Goal: Task Accomplishment & Management: Manage account settings

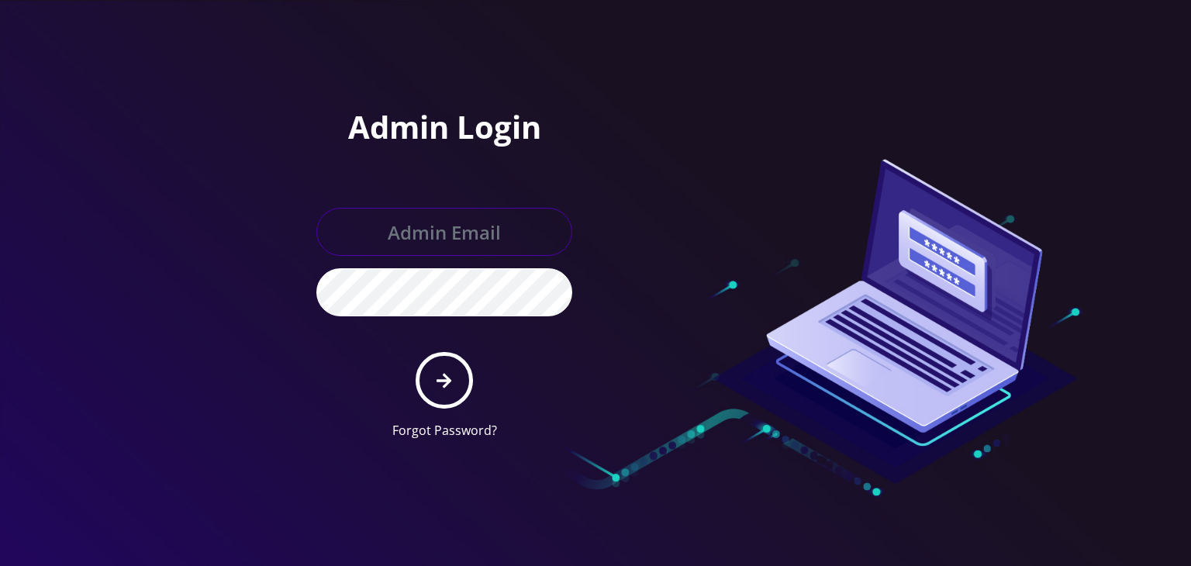
type input "boris@teltik.com"
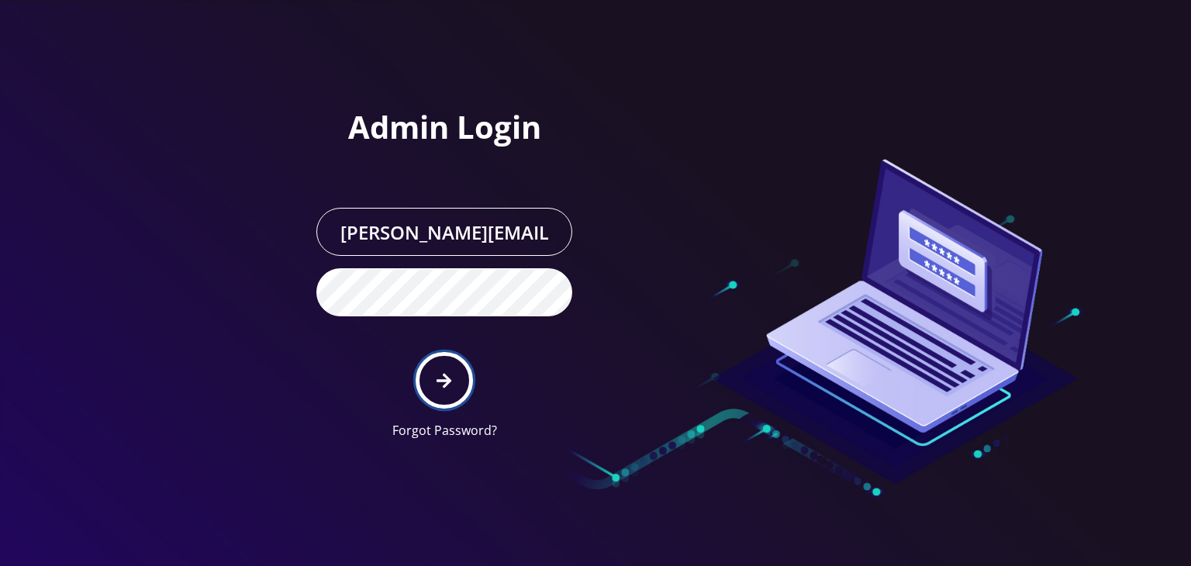
click at [441, 372] on icon "submit" at bounding box center [444, 380] width 15 height 17
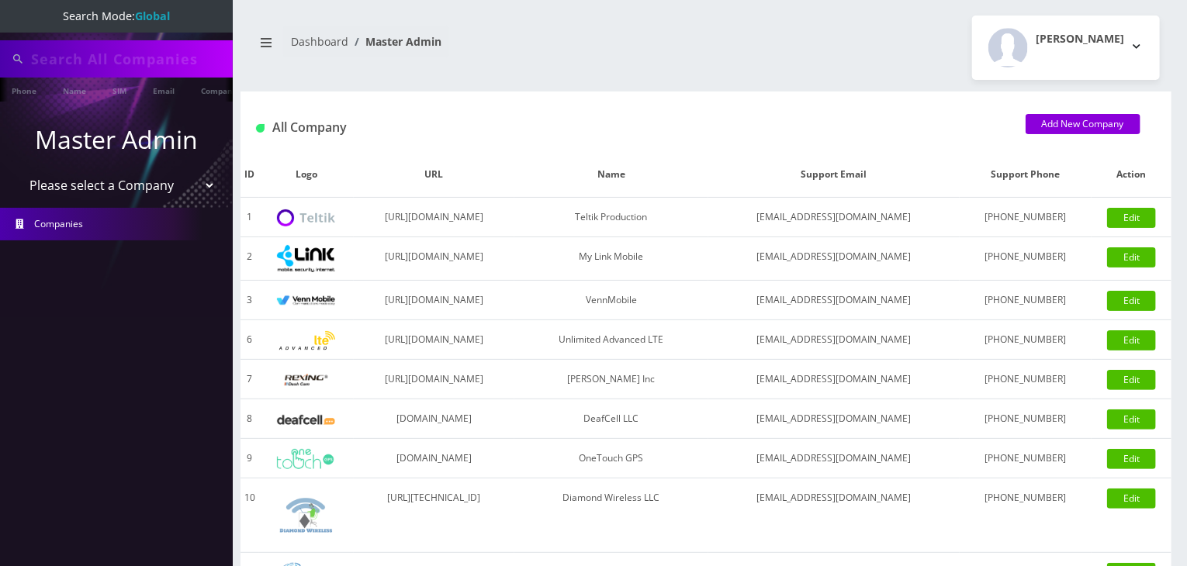
type input "[PERSON_NAME]"
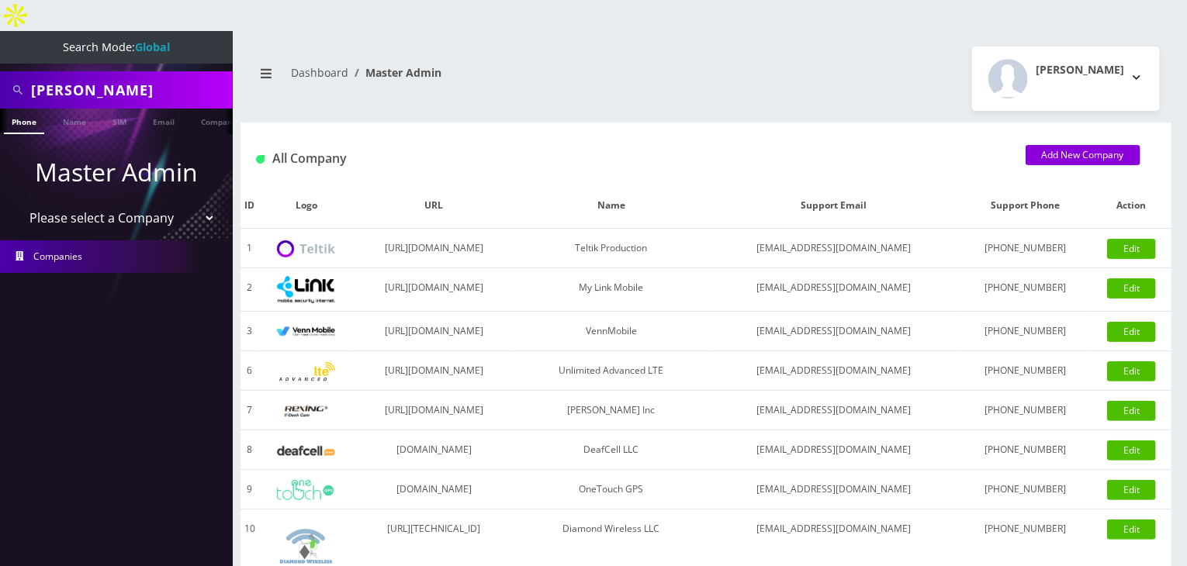
click at [53, 203] on select "Please select a Company Teltik Production My Link Mobile VennMobile Unlimited A…" at bounding box center [117, 217] width 198 height 29
select select "13"
click at [18, 203] on select "Please select a Company Teltik Production My Link Mobile VennMobile Unlimited A…" at bounding box center [117, 217] width 198 height 29
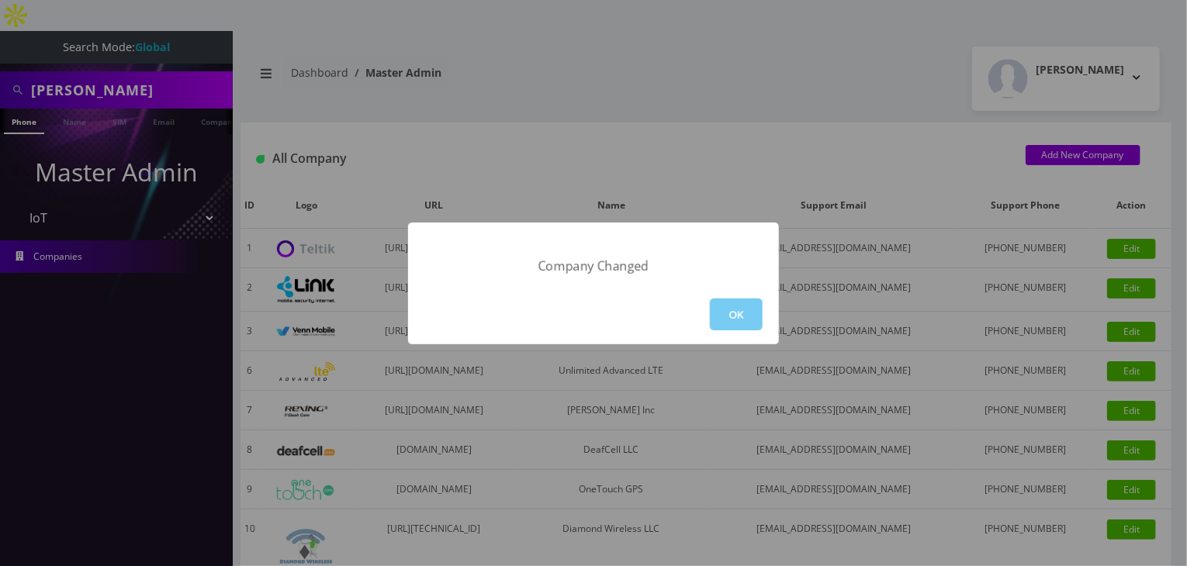
click at [738, 323] on button "OK" at bounding box center [736, 315] width 53 height 32
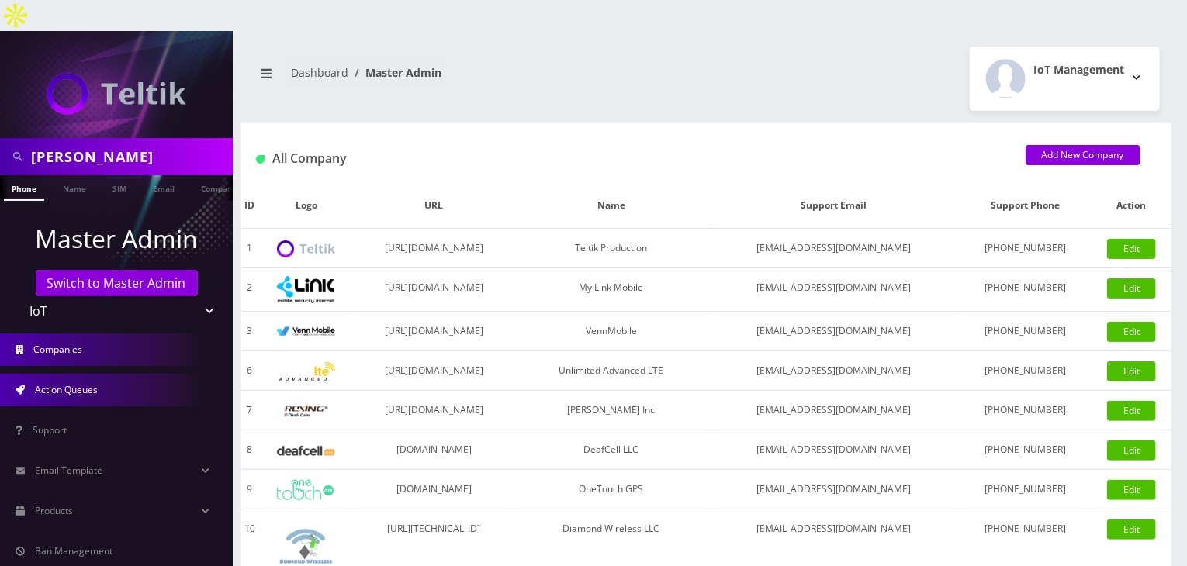
click at [74, 383] on span "Action Queues" at bounding box center [66, 389] width 63 height 13
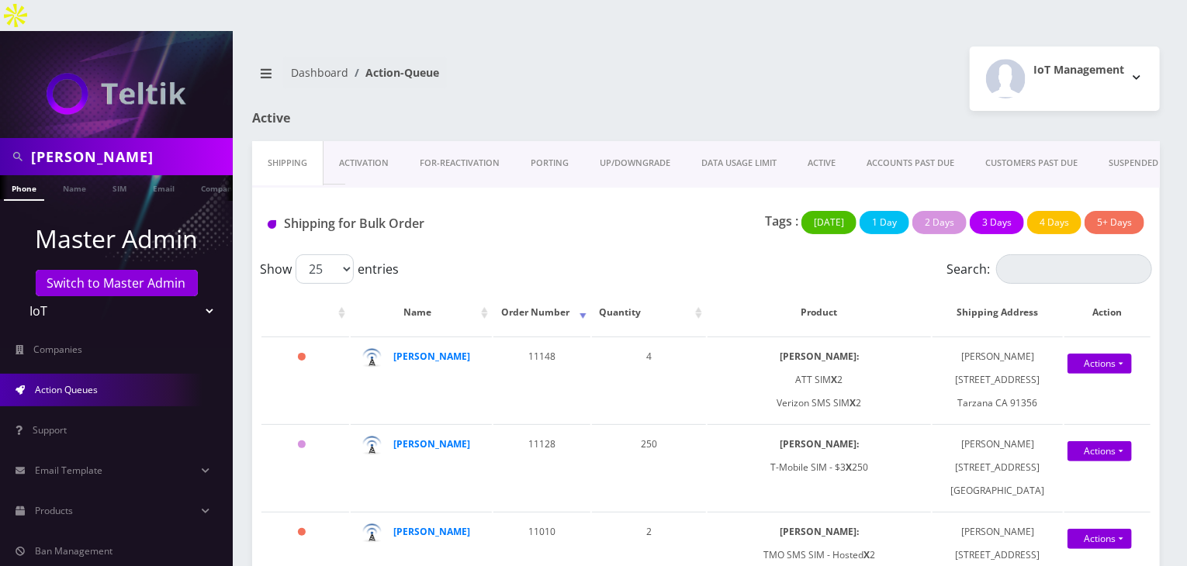
drag, startPoint x: 98, startPoint y: 126, endPoint x: 0, endPoint y: 112, distance: 99.4
click at [0, 138] on div "brian" at bounding box center [116, 156] width 233 height 37
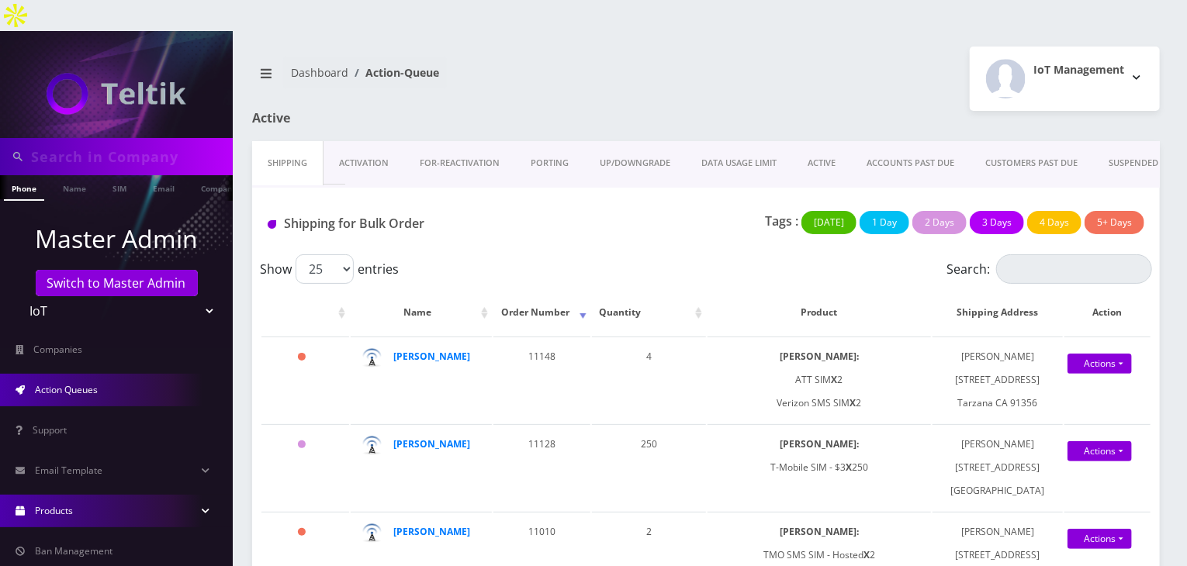
click at [134, 495] on link "Products" at bounding box center [116, 511] width 233 height 33
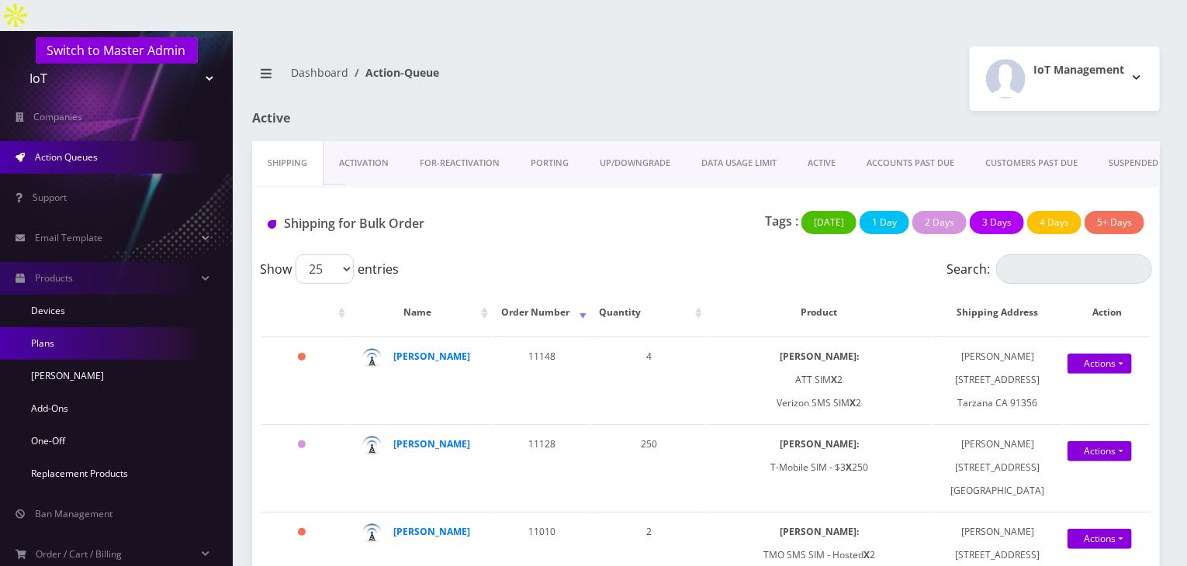
click at [115, 327] on link "Plans" at bounding box center [116, 343] width 233 height 33
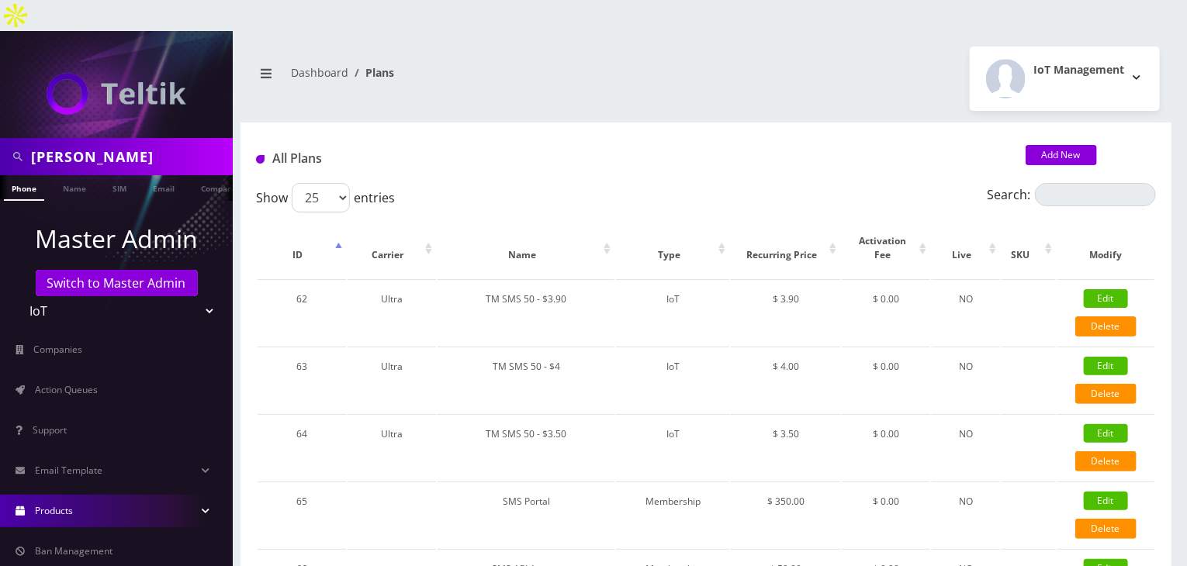
drag, startPoint x: 98, startPoint y: 120, endPoint x: 0, endPoint y: 120, distance: 97.7
click at [0, 138] on div "[PERSON_NAME]" at bounding box center [116, 156] width 233 height 37
type input "g"
type input "abe"
click at [71, 175] on link "Name" at bounding box center [74, 188] width 39 height 26
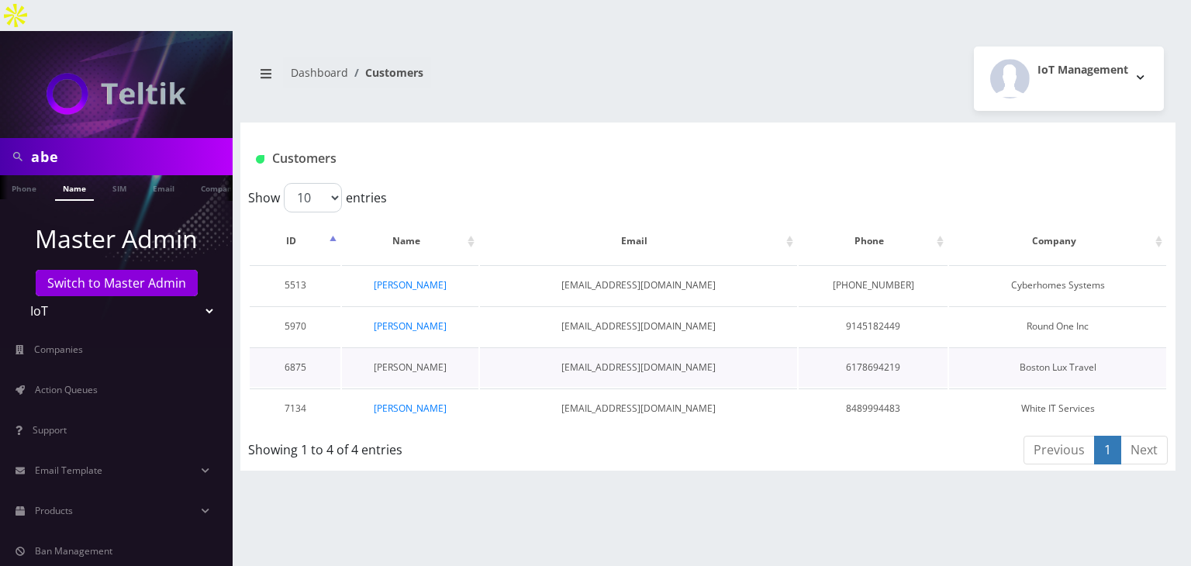
click at [427, 361] on link "Abe Zerou" at bounding box center [410, 367] width 73 height 13
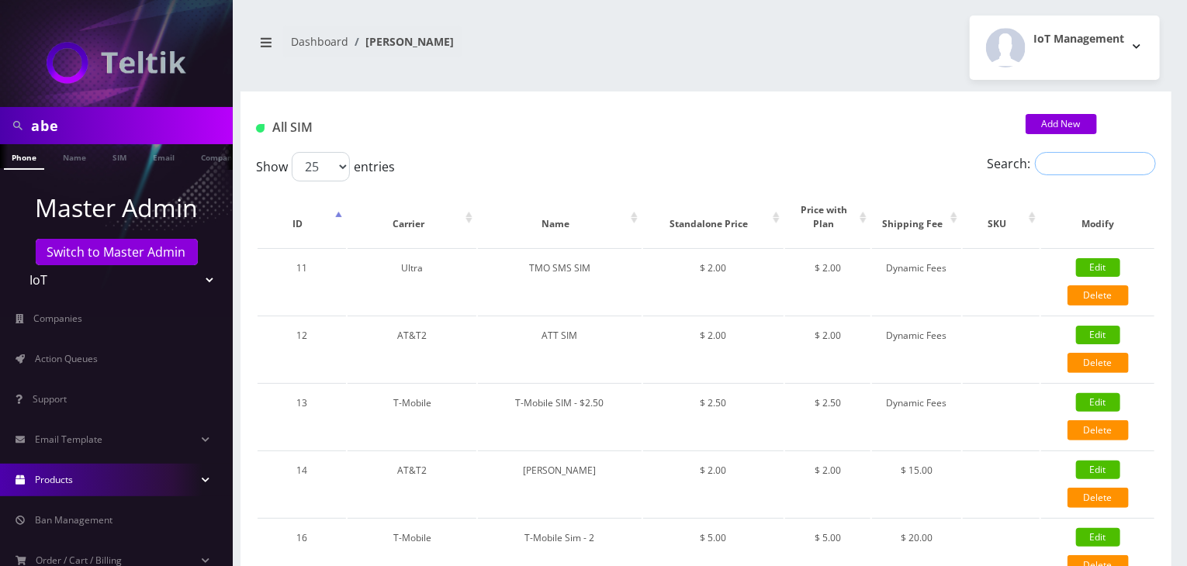
click at [1077, 165] on input "Search:" at bounding box center [1095, 163] width 121 height 23
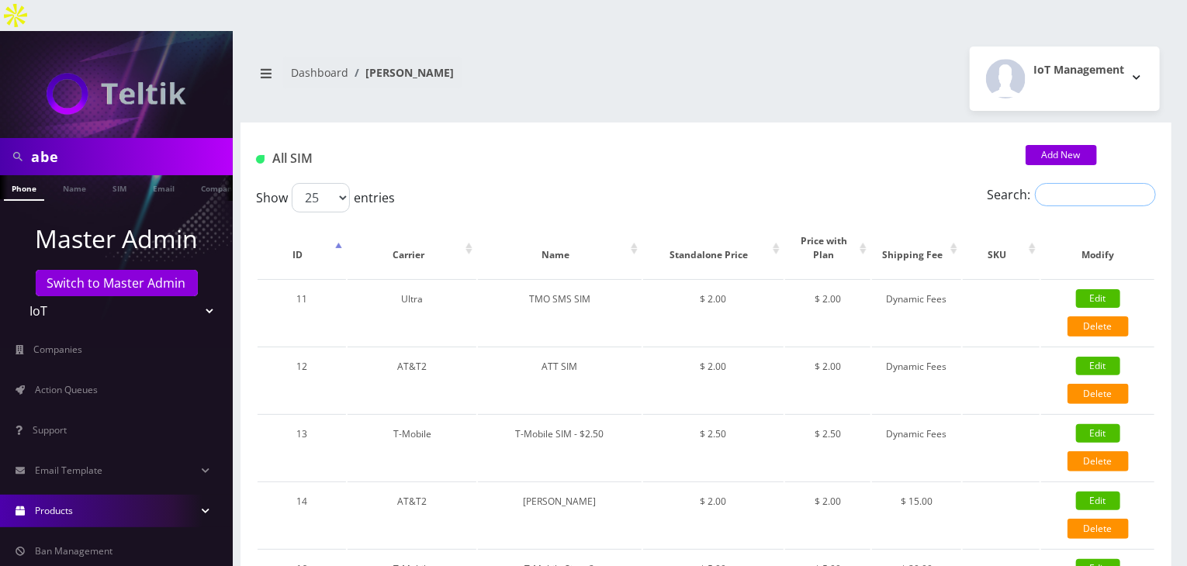
paste input "Unlimited Talk and Text + 25MB- $7.75"
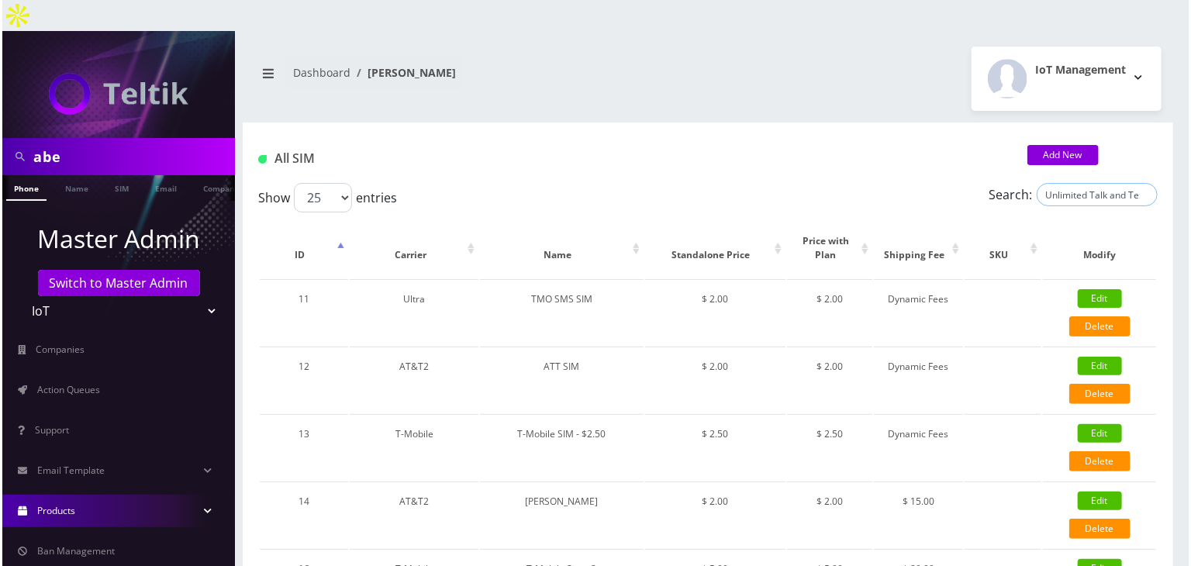
scroll to position [0, 68]
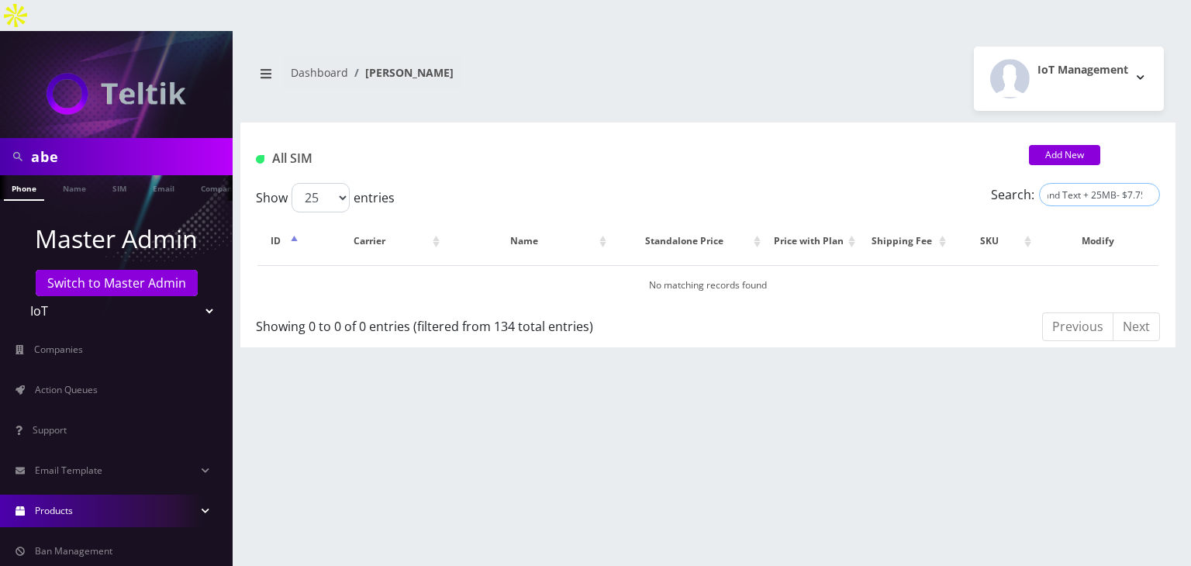
type input "Unlimited Talk and Text + 25MB- $7.75"
click at [168, 495] on link "Products" at bounding box center [116, 511] width 233 height 33
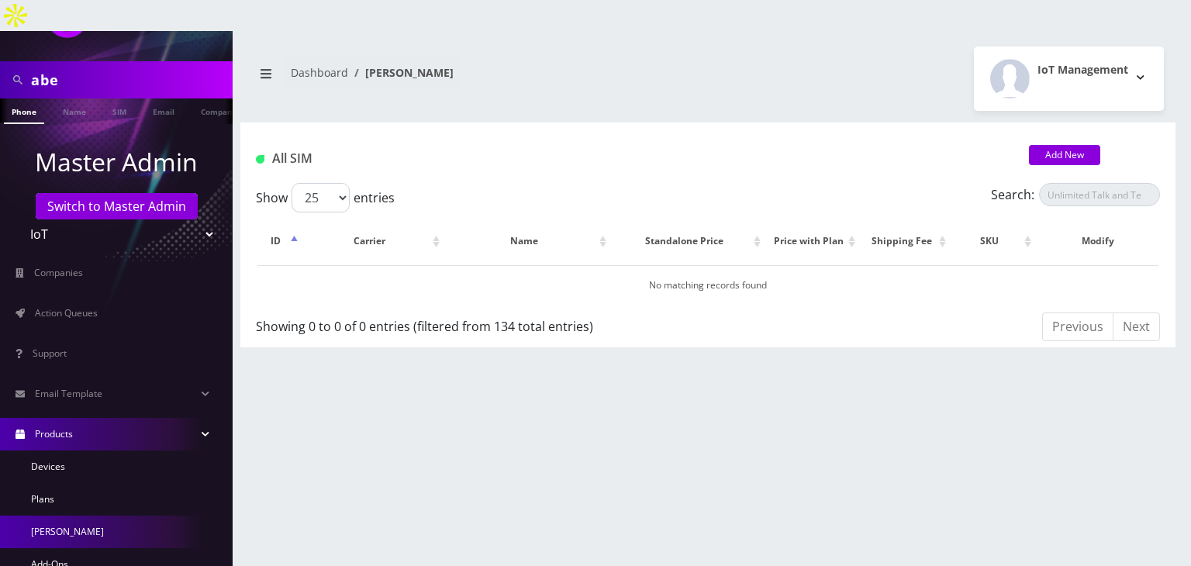
scroll to position [155, 0]
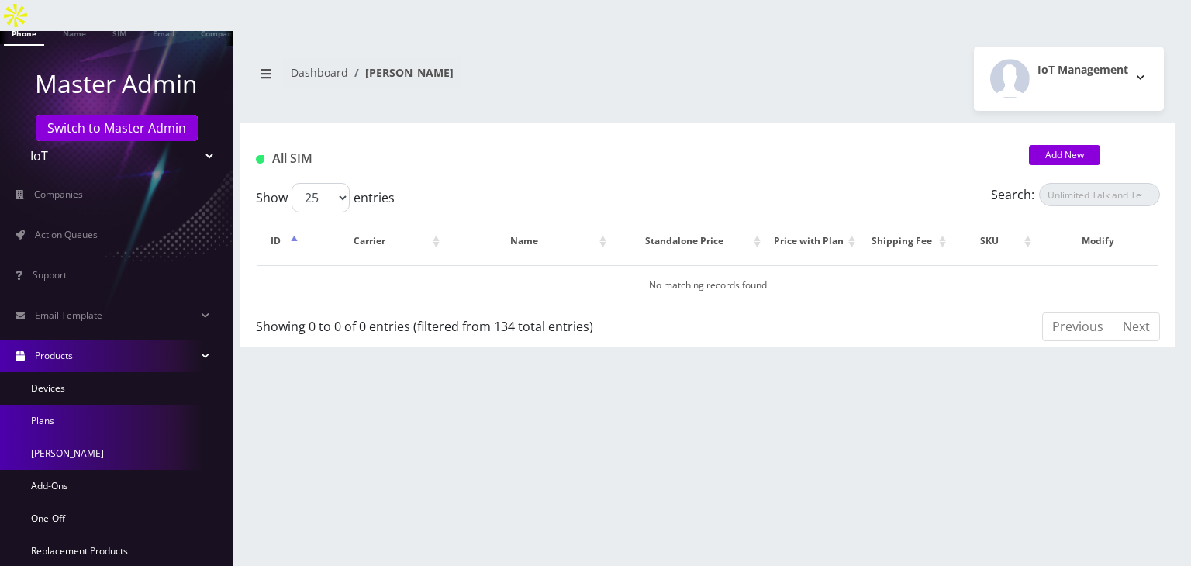
click at [98, 405] on link "Plans" at bounding box center [116, 421] width 233 height 33
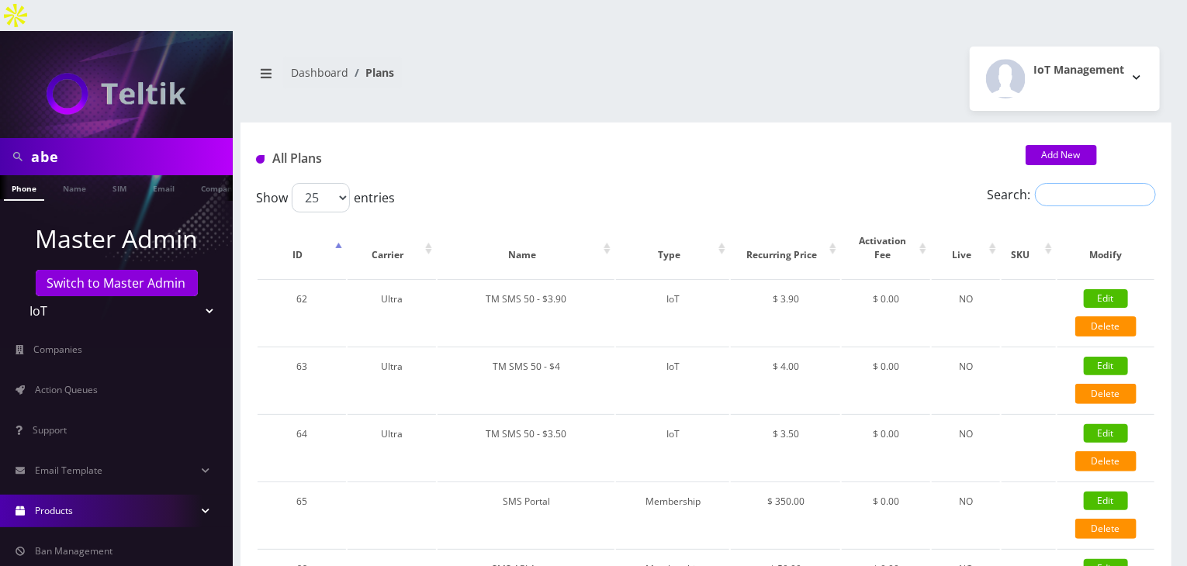
click at [1037, 183] on input "Search:" at bounding box center [1095, 194] width 121 height 23
paste input "Unlimited Talk and Text + 25MB- $7.75"
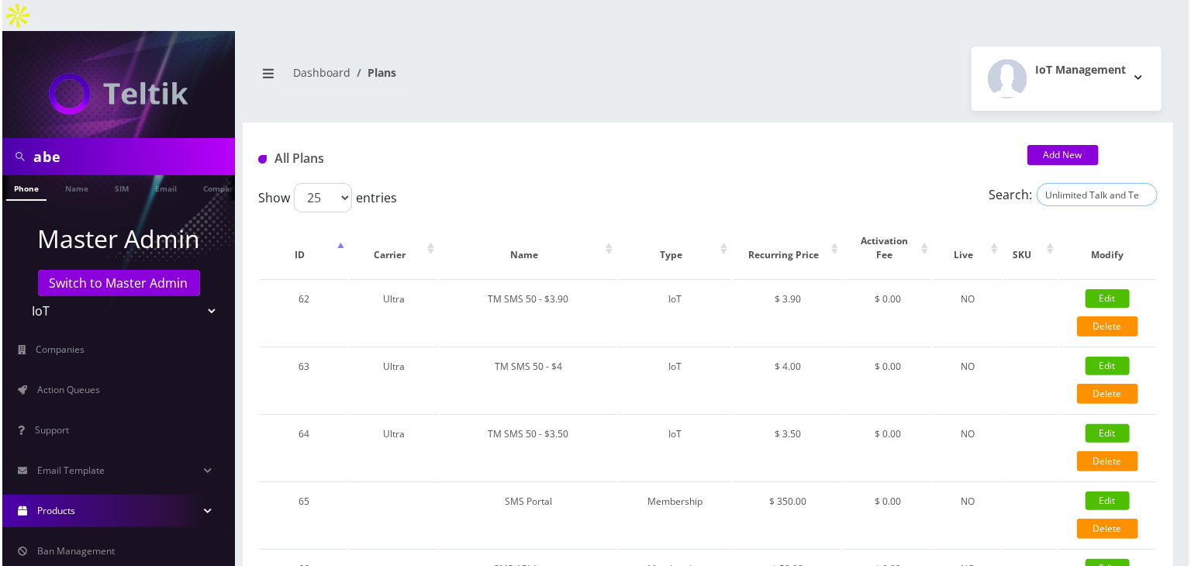
scroll to position [0, 68]
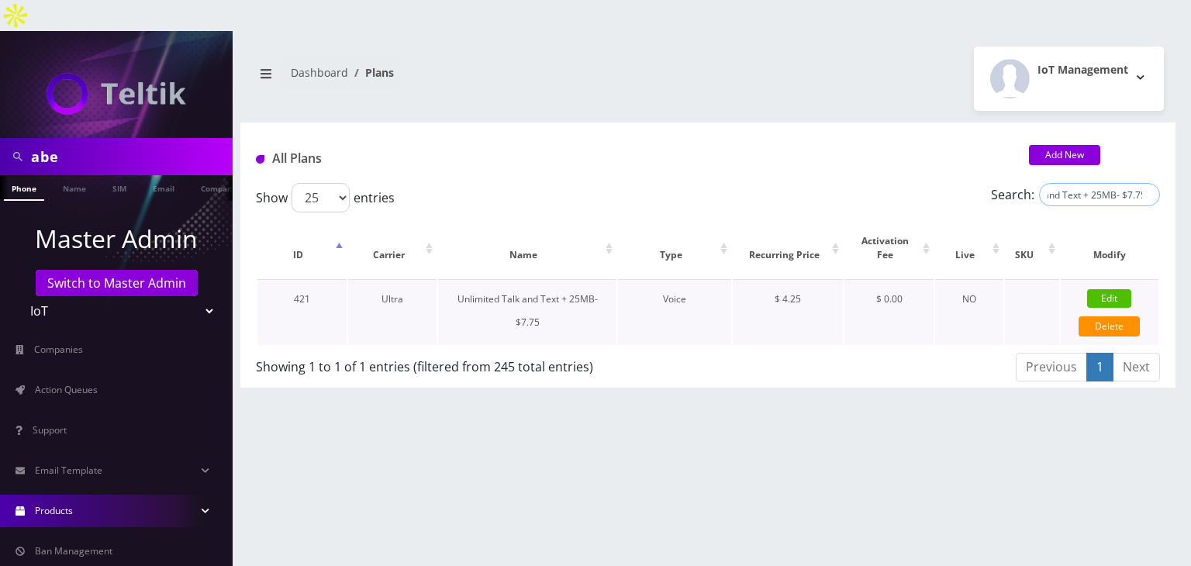
type input "Unlimited Talk and Text + 25MB- $7.75"
click at [1103, 289] on link "Edit" at bounding box center [1109, 298] width 44 height 19
type input "Unlimited Talk and Text + 25MB- $7.75"
select select "1"
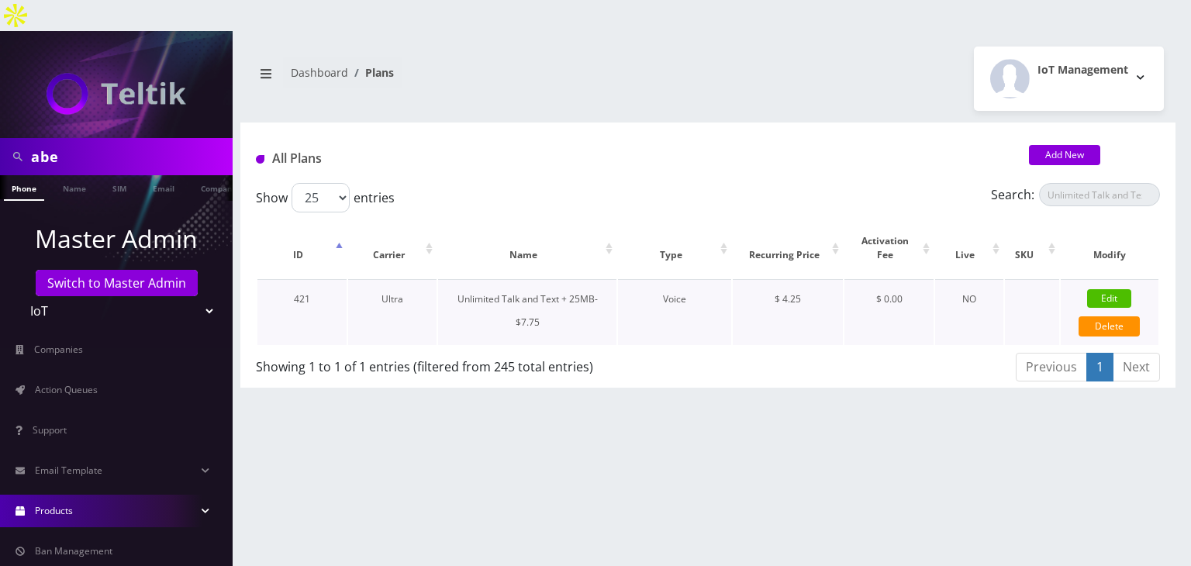
select select "5"
select select "0"
checkbox input "false"
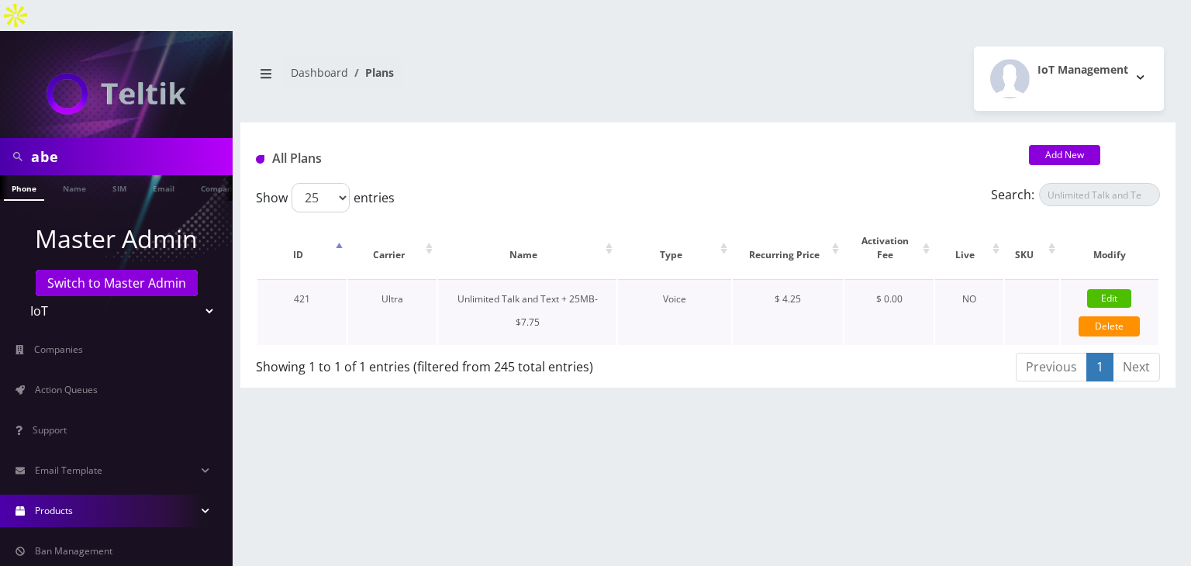
checkbox input "false"
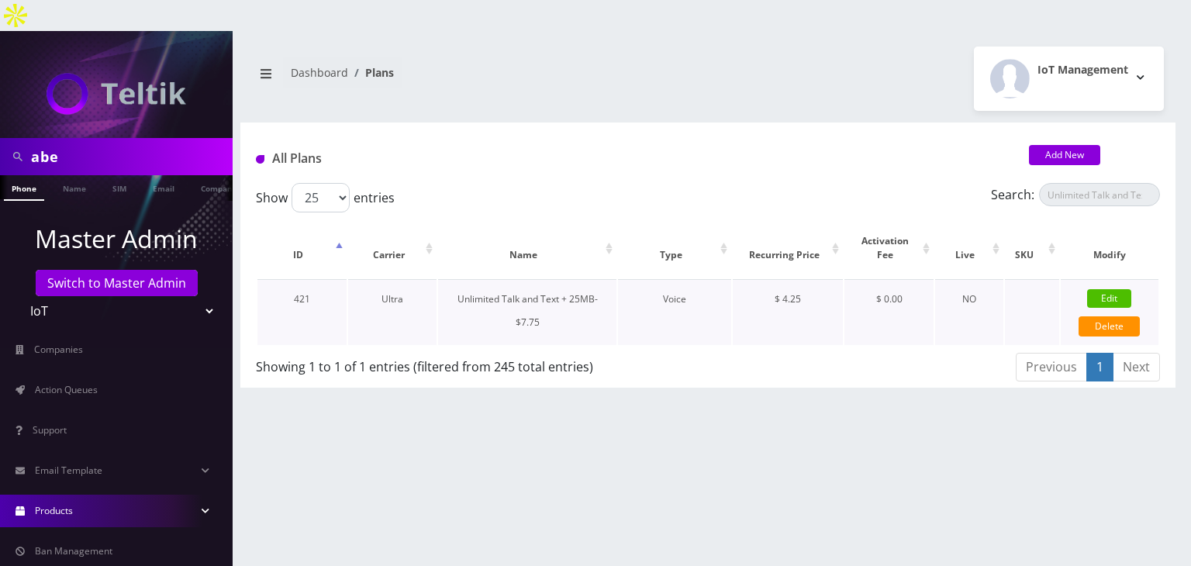
type input "1384"
type input "3.5"
select select "0"
checkbox input "true"
checkbox input "false"
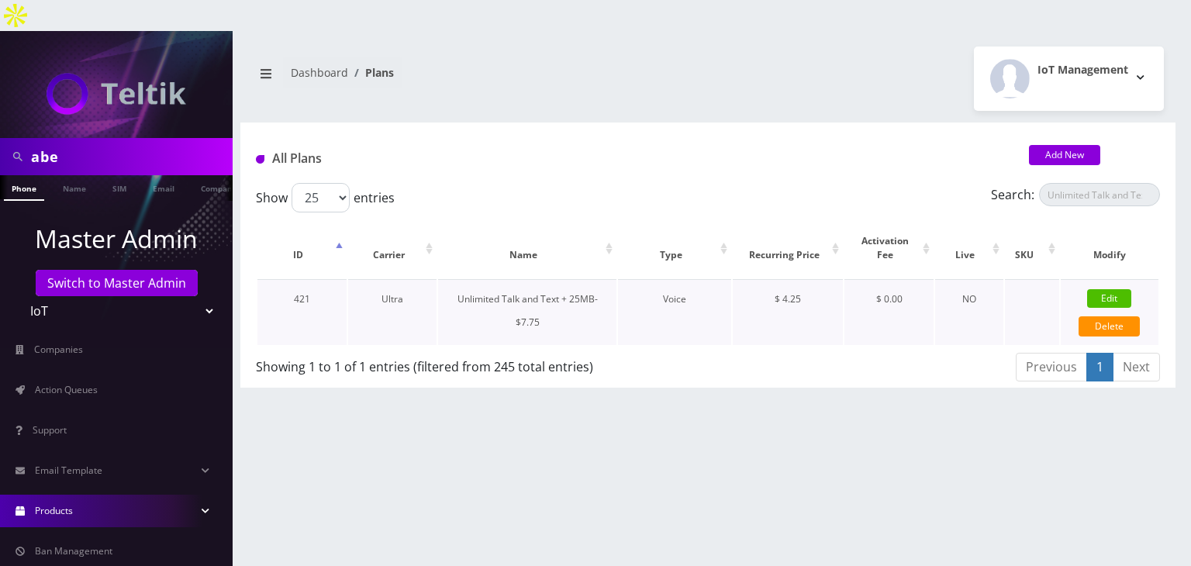
type input "4.25"
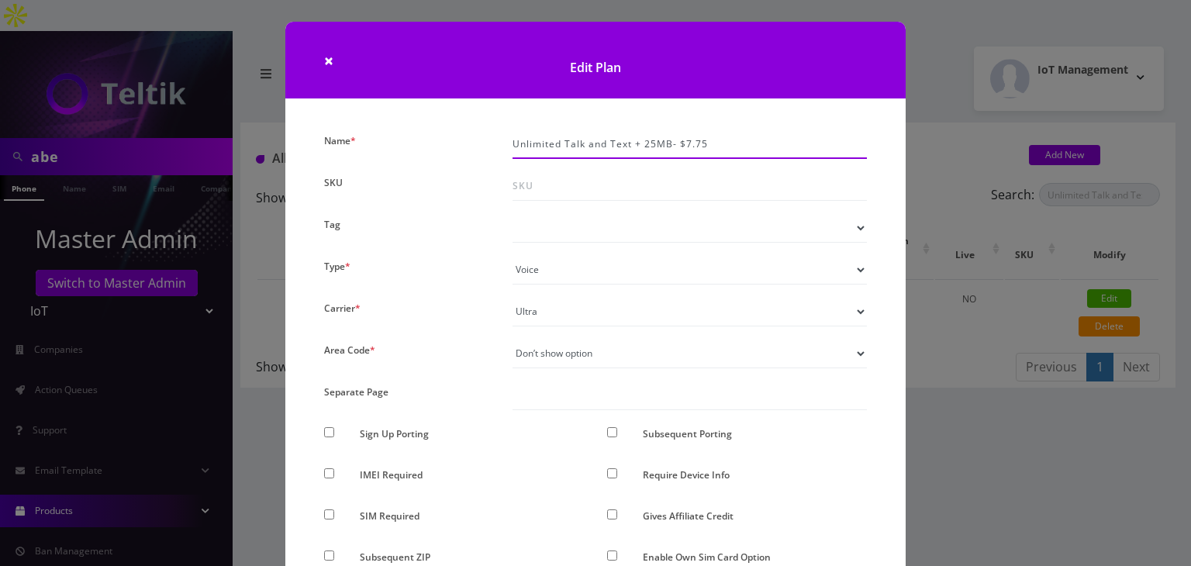
drag, startPoint x: 720, startPoint y: 144, endPoint x: 368, endPoint y: 143, distance: 351.3
click at [935, 181] on div "× Edit Plan Name * Unlimited Talk and Text + 25MB- $7.75 SKU Tag Type * Voice D…" at bounding box center [595, 283] width 1191 height 566
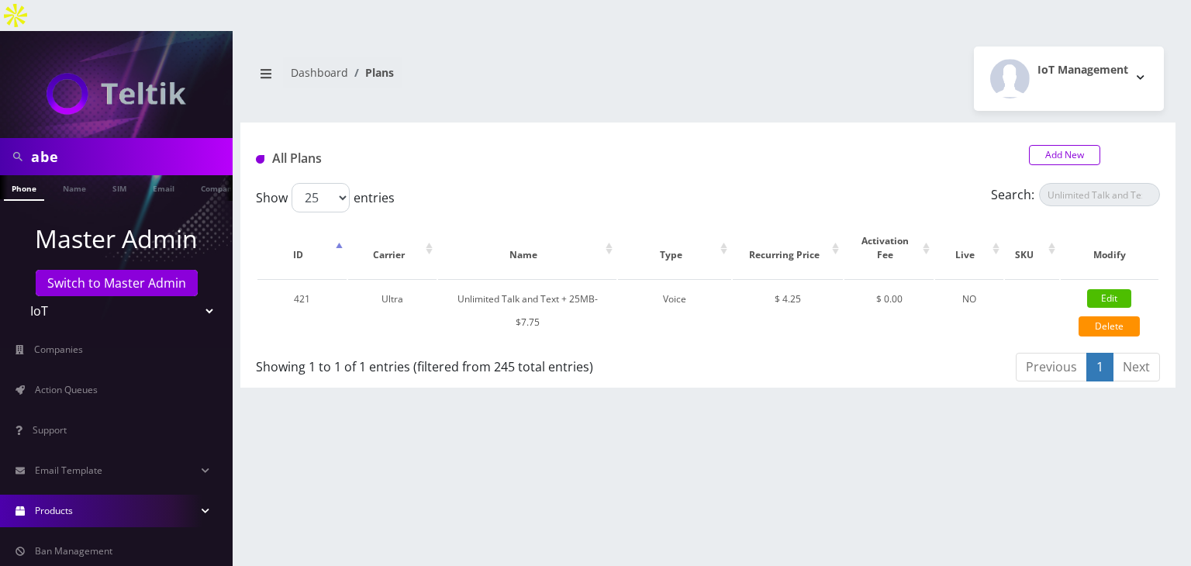
click at [1038, 145] on link "Add New" at bounding box center [1064, 155] width 71 height 20
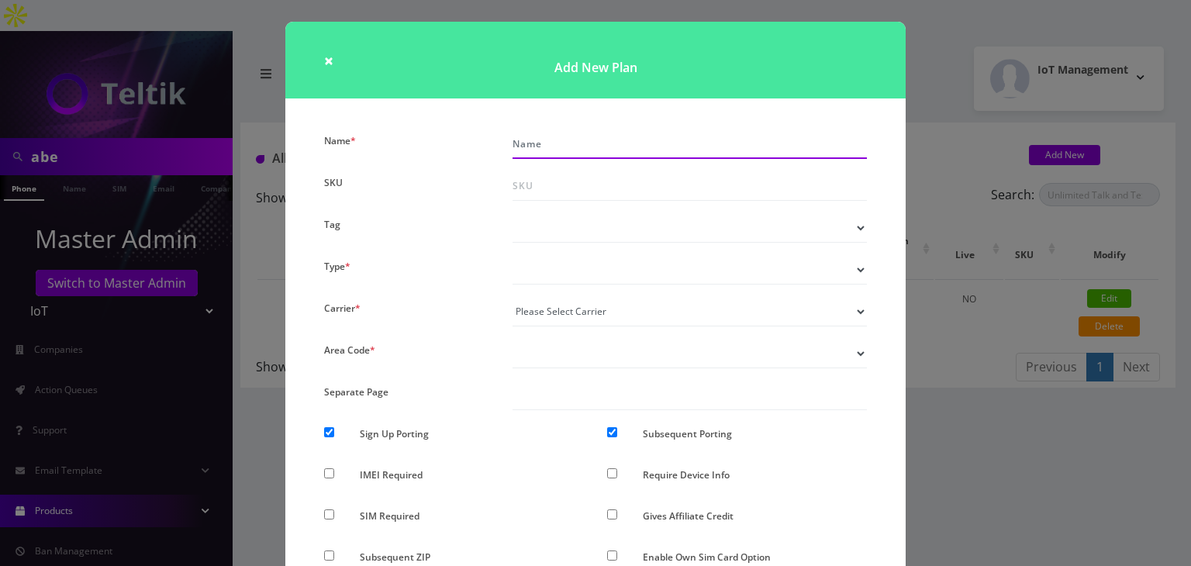
click at [549, 150] on input "Name *" at bounding box center [690, 144] width 354 height 29
paste input "Unlimited Talk and Text + 25MB- $7.75"
type input "Unlimited Text + 25MB- $9"
click at [973, 277] on div "× Add New Plan Name * Unlimited Text + 25MB- $9 SKU Tag Type * Voice Data Weara…" at bounding box center [595, 283] width 1191 height 566
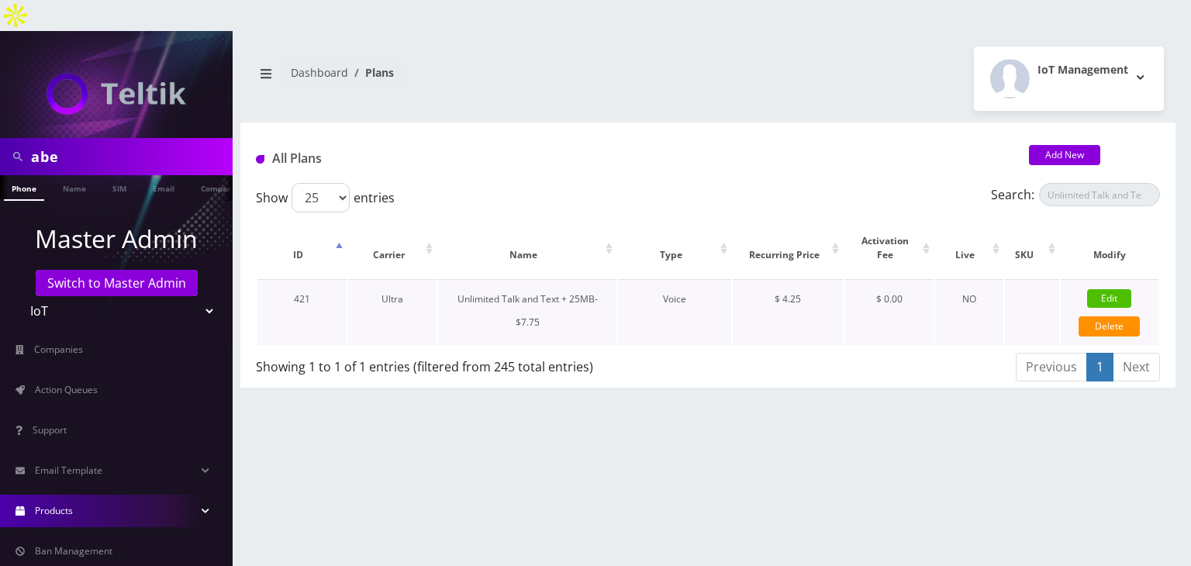
click at [1114, 289] on link "Edit" at bounding box center [1109, 298] width 44 height 19
checkbox input "false"
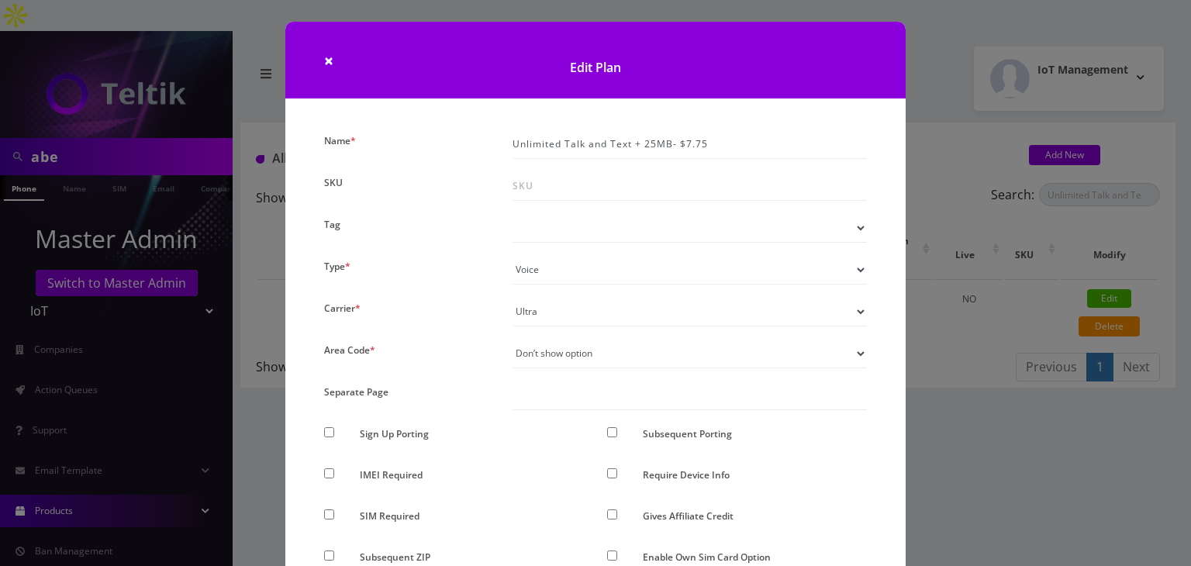
click at [980, 275] on div "× Edit Plan Name * Unlimited Talk and Text + 25MB- $7.75 SKU Tag Type * Voice D…" at bounding box center [595, 283] width 1191 height 566
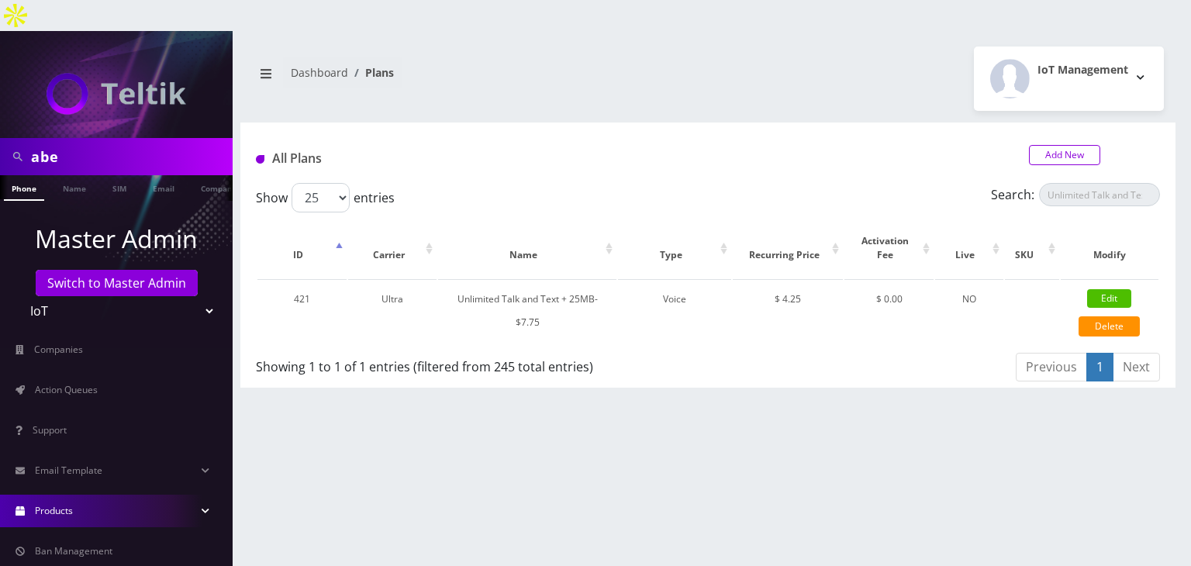
click at [1042, 145] on link "Add New" at bounding box center [1064, 155] width 71 height 20
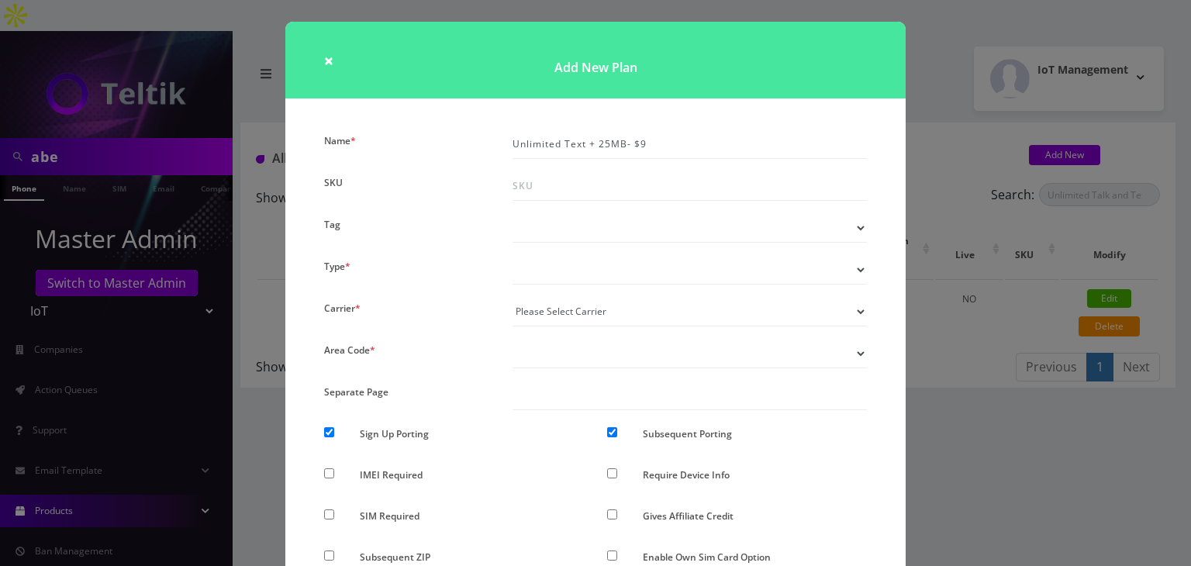
click at [560, 265] on select "Voice Data Wearable Membership Digits Cloud IoT" at bounding box center [690, 269] width 354 height 29
select select "1"
click at [513, 255] on select "Voice Data Wearable Membership Digits Cloud IoT" at bounding box center [690, 269] width 354 height 29
click at [568, 299] on select "Please Select Carrier No carrier / unlocked T-Mobile AT&T Subscription Ultra Ve…" at bounding box center [690, 311] width 354 height 29
select select "5"
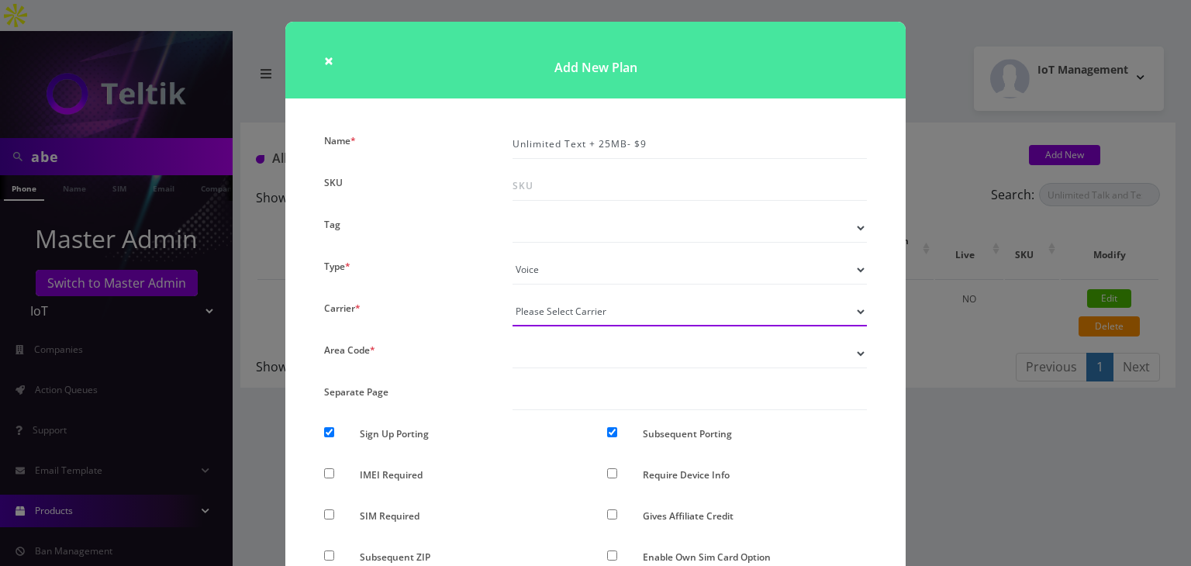
click at [513, 297] on select "Please Select Carrier No carrier / unlocked T-Mobile AT&T Subscription Ultra Ve…" at bounding box center [690, 311] width 354 height 29
click at [1028, 426] on div "× Add New Plan Name * Unlimited Text + 25MB- $9 SKU Tag Type * Voice Data Weara…" at bounding box center [595, 283] width 1191 height 566
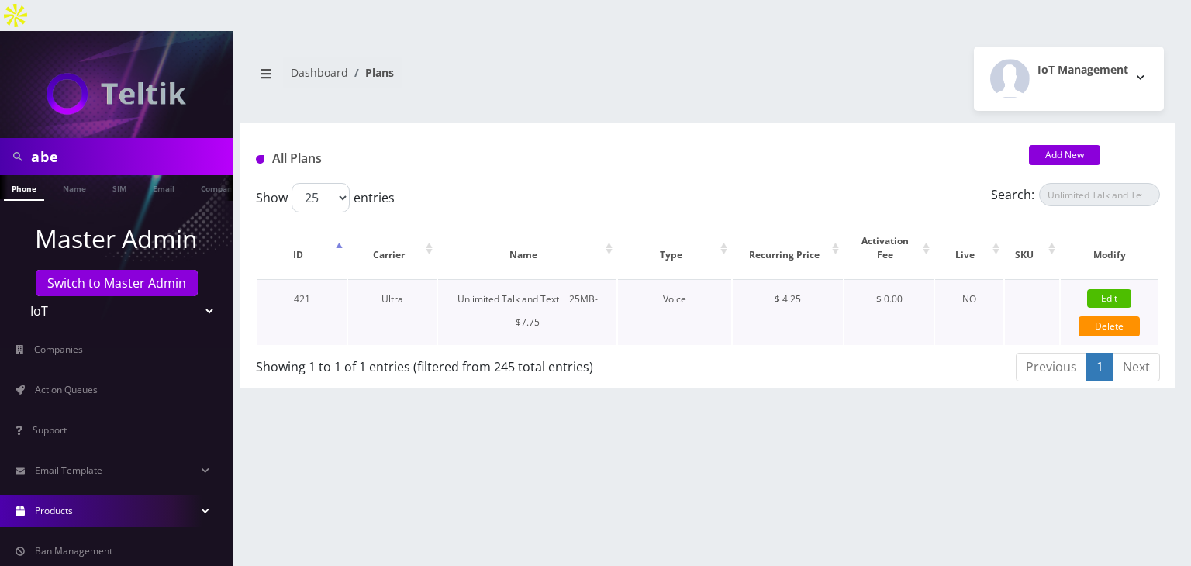
click at [1113, 289] on link "Edit" at bounding box center [1109, 298] width 44 height 19
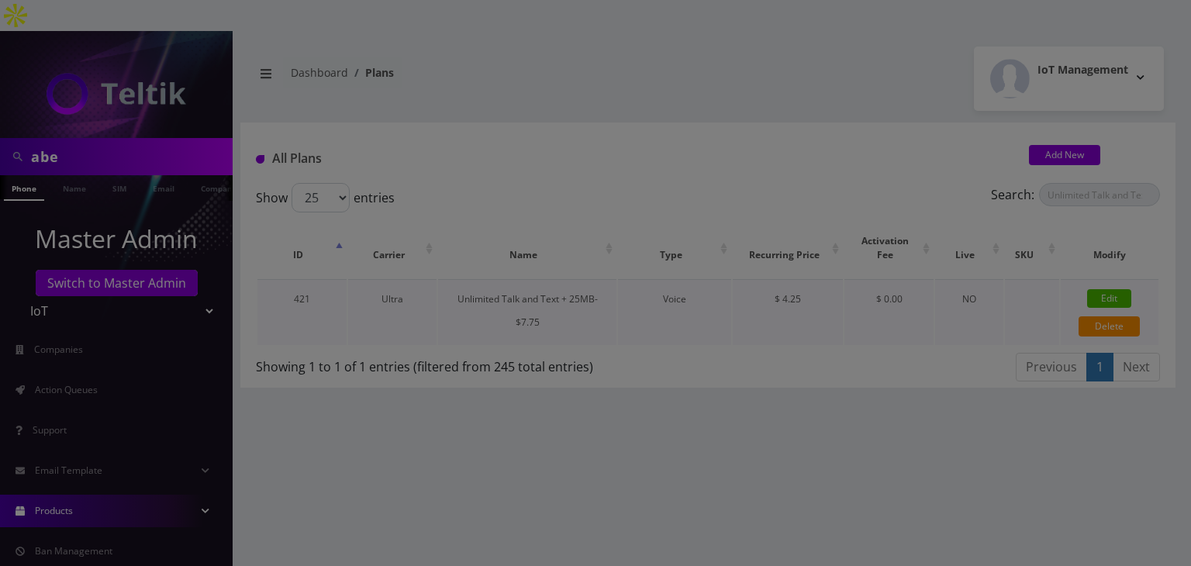
checkbox input "false"
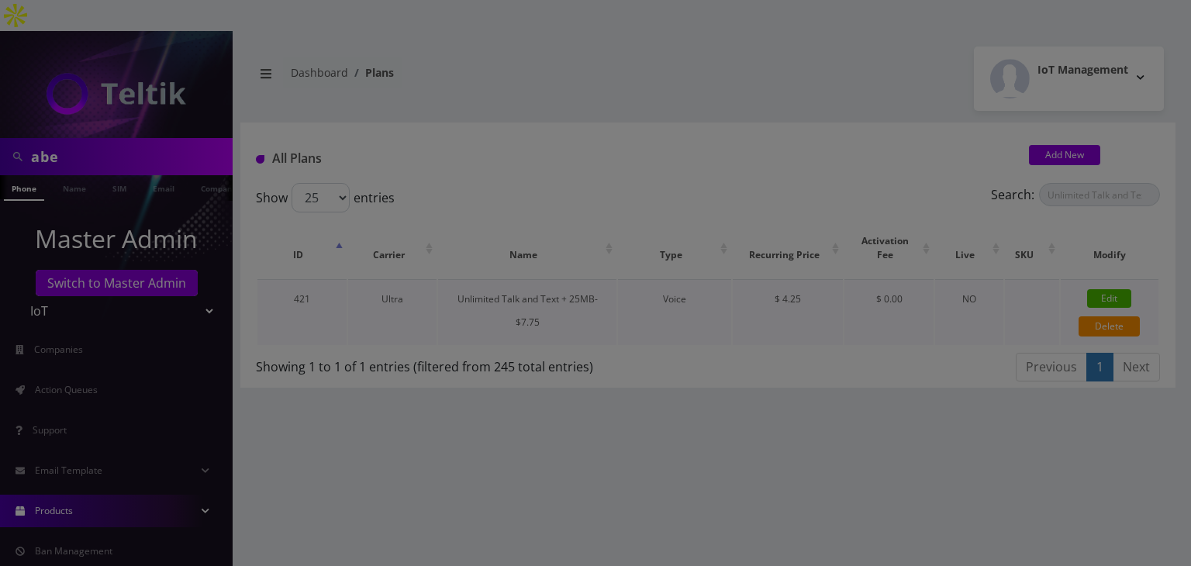
checkbox input "false"
checkbox input "true"
checkbox input "false"
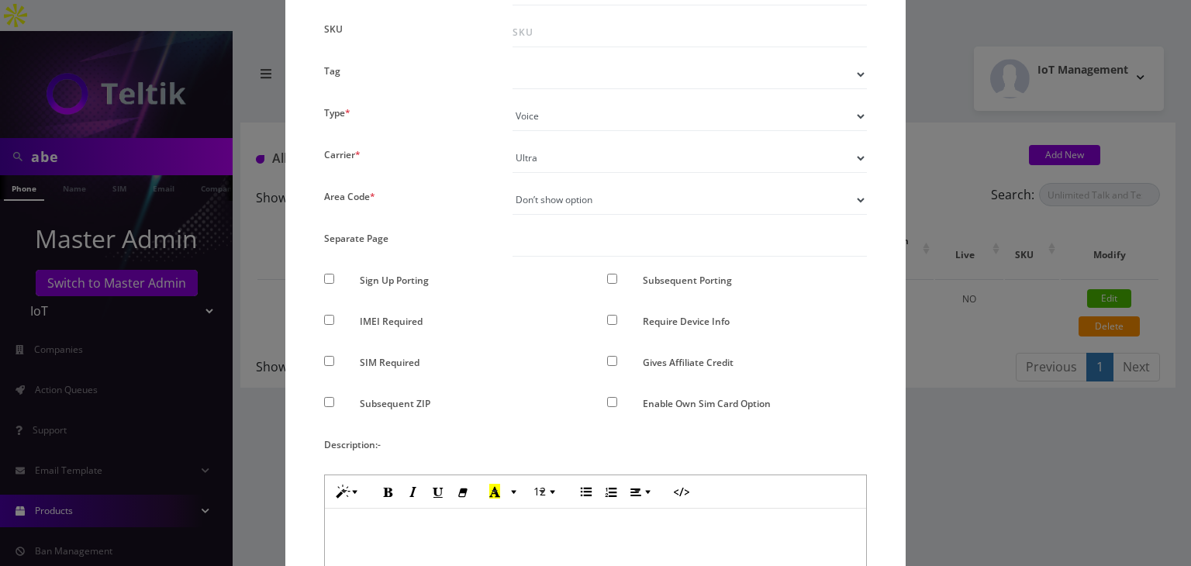
scroll to position [155, 0]
click at [1045, 399] on div "× Edit Plan Name * Unlimited Talk and Text + 25MB- $7.75 SKU Tag Type * Voice D…" at bounding box center [595, 283] width 1191 height 566
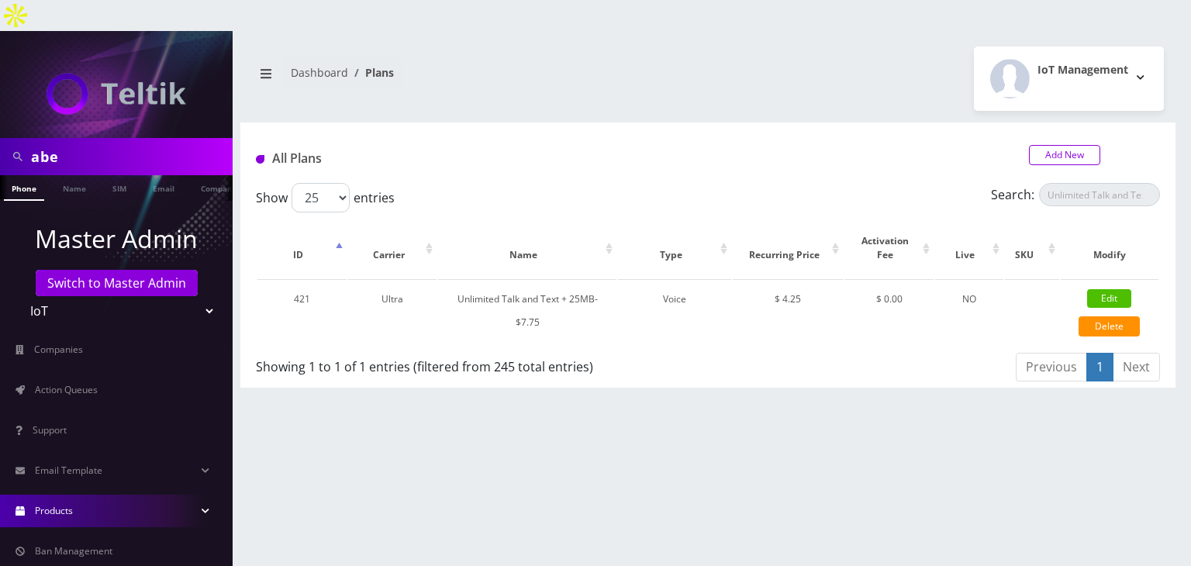
click at [1055, 145] on link "Add New" at bounding box center [1064, 155] width 71 height 20
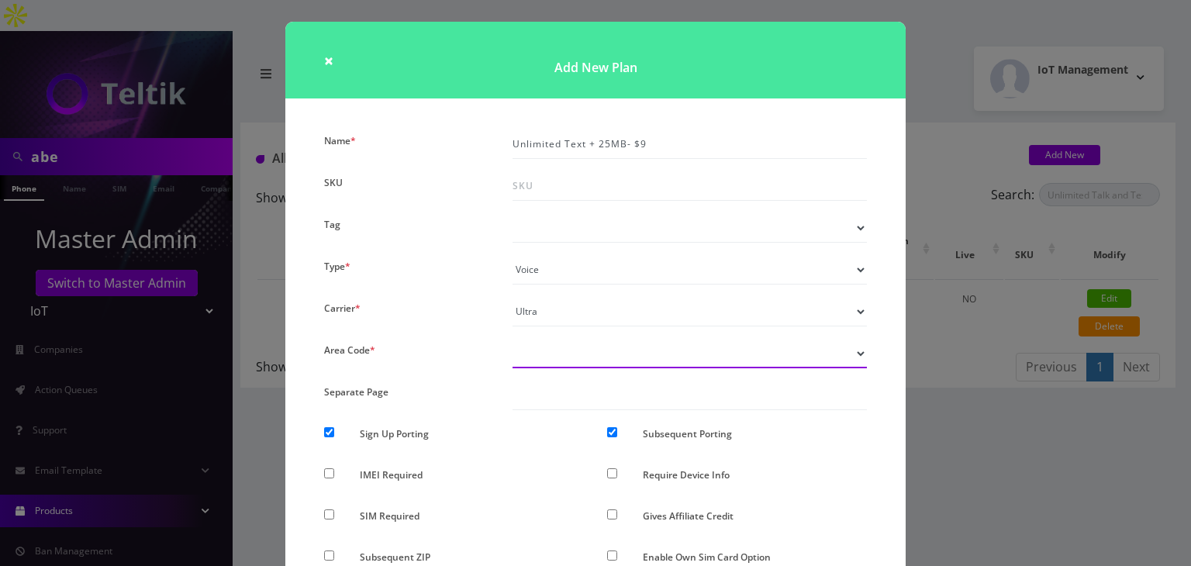
click at [580, 358] on select "Don’t show option Show option for area code but NOT required Show option for ar…" at bounding box center [690, 353] width 354 height 29
click at [513, 339] on select "Don’t show option Show option for area code but NOT required Show option for ar…" at bounding box center [690, 353] width 354 height 29
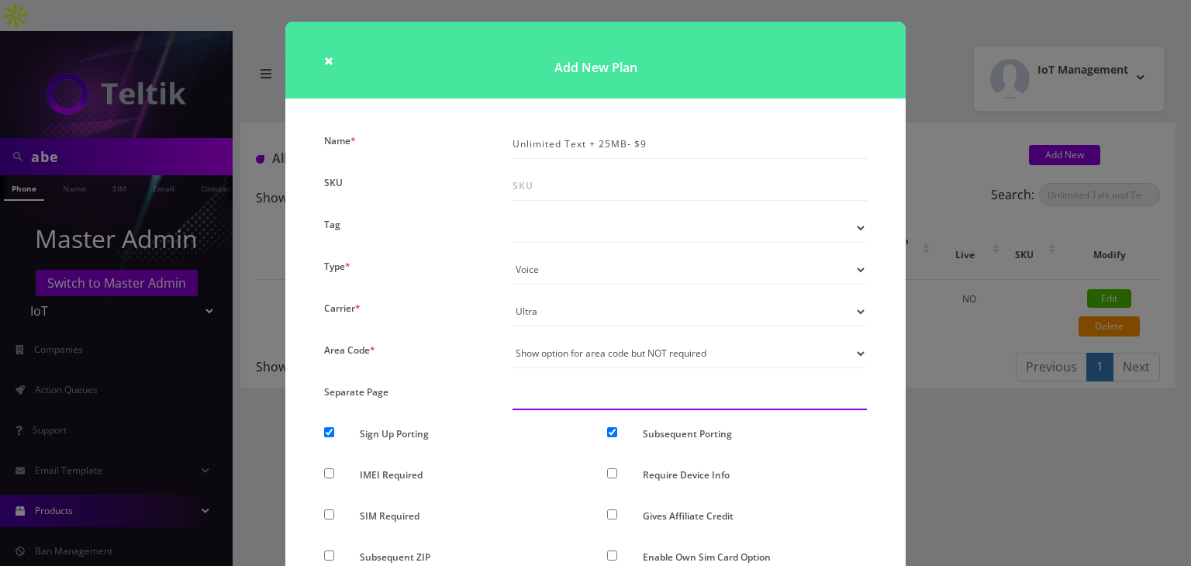
click at [574, 407] on input "text" at bounding box center [690, 395] width 354 height 29
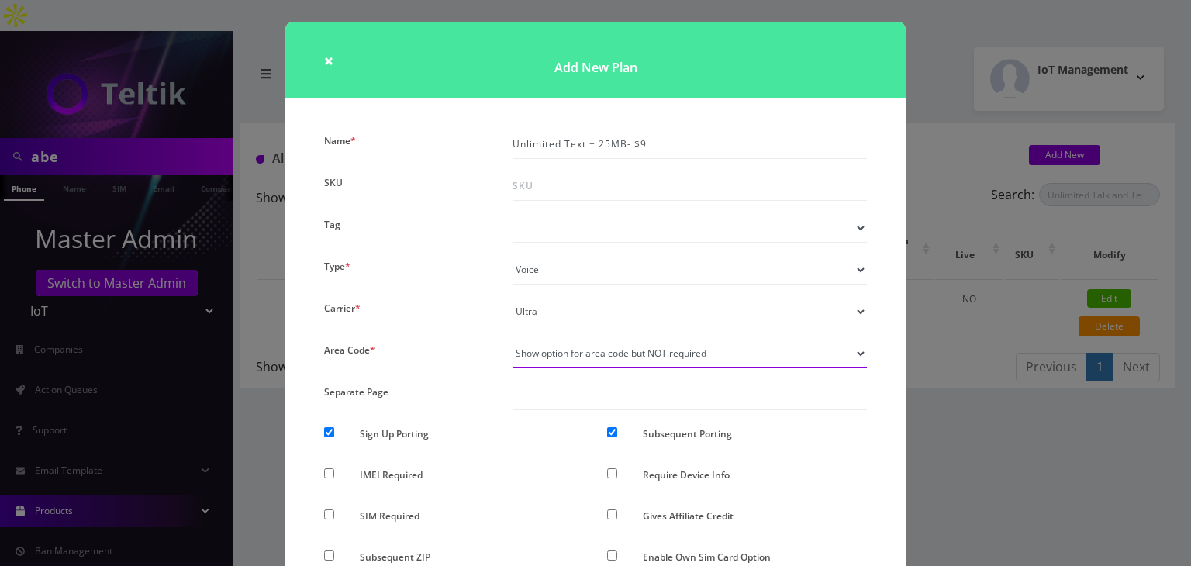
click at [579, 340] on select "Don’t show option Show option for area code but NOT required Show option for ar…" at bounding box center [690, 353] width 354 height 29
select select "0"
click at [513, 339] on select "Don’t show option Show option for area code but NOT required Show option for ar…" at bounding box center [690, 353] width 354 height 29
click at [324, 432] on input "Sign Up Porting" at bounding box center [329, 432] width 10 height 10
checkbox input "false"
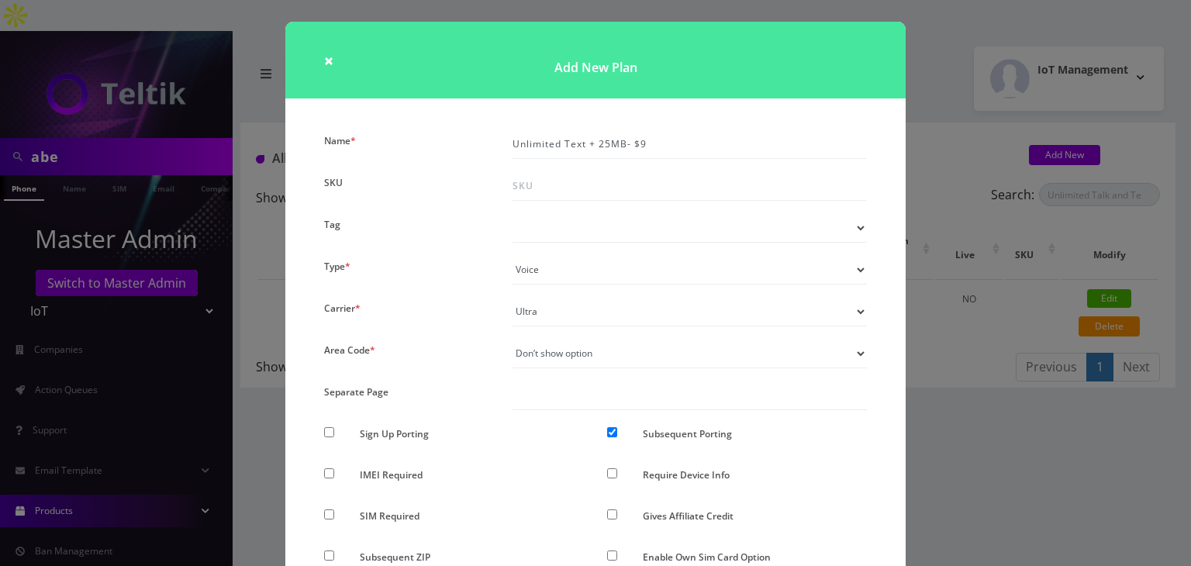
click at [602, 431] on div at bounding box center [619, 437] width 47 height 29
click at [614, 432] on input "Subsequent Porting" at bounding box center [612, 432] width 10 height 10
checkbox input "false"
click at [1084, 410] on div "× Add New Plan Name * Unlimited Text + 25MB- $9 SKU Tag Type * Voice Data Weara…" at bounding box center [595, 283] width 1191 height 566
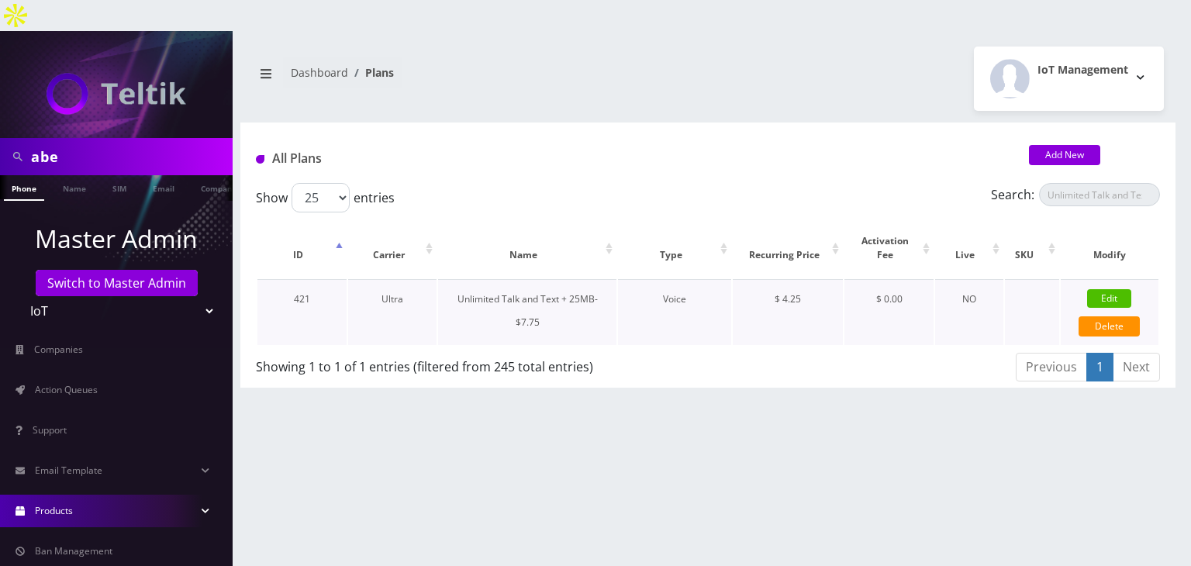
click at [1103, 289] on link "Edit" at bounding box center [1109, 298] width 44 height 19
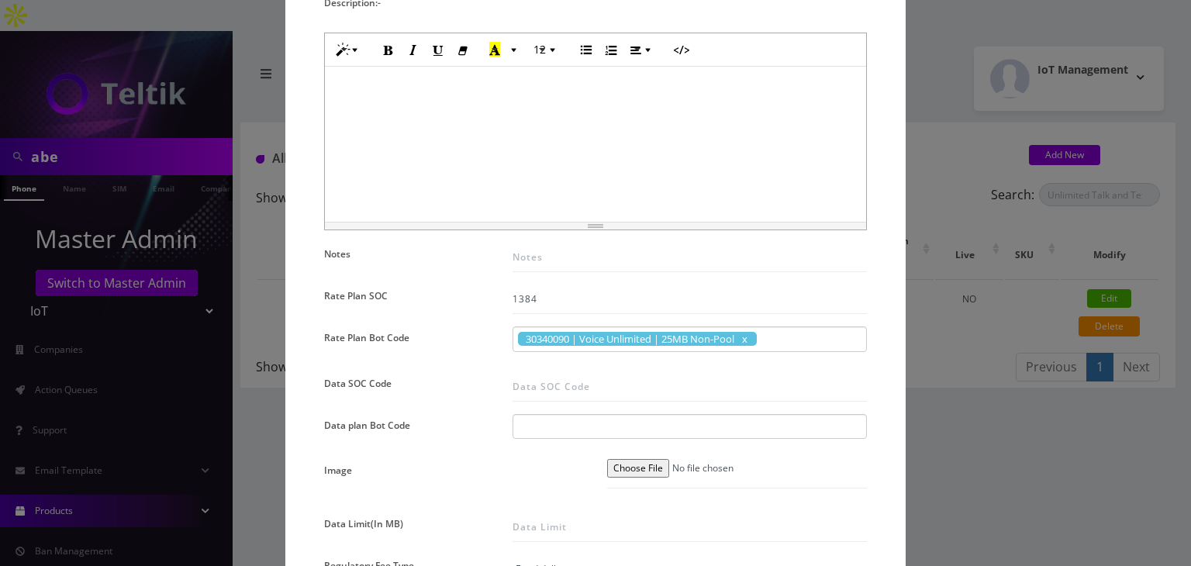
scroll to position [776, 0]
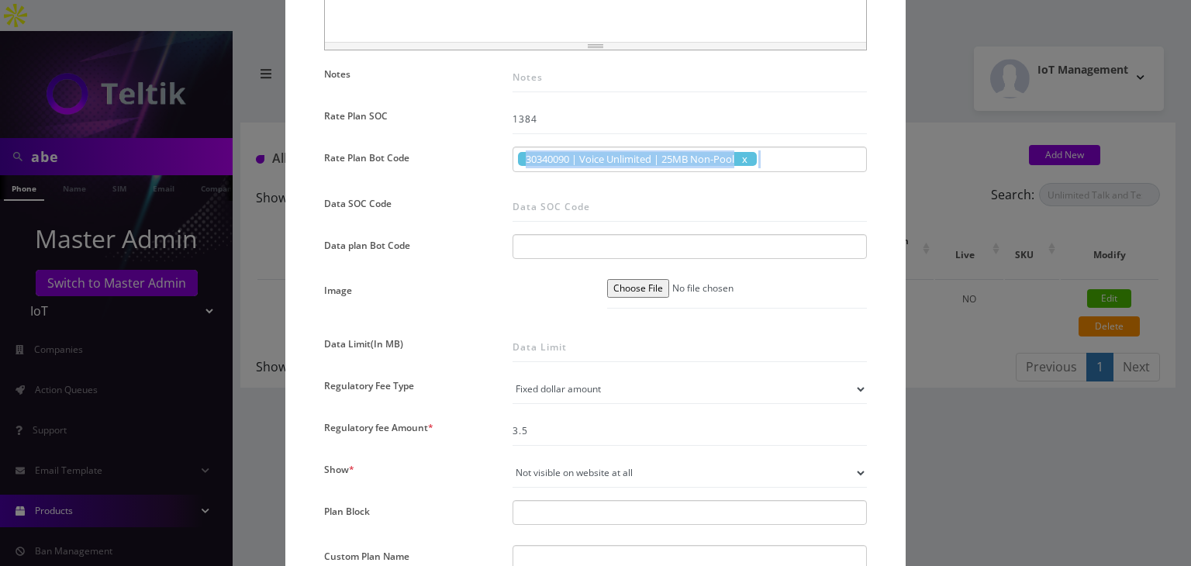
drag, startPoint x: 521, startPoint y: 157, endPoint x: 772, endPoint y: 171, distance: 250.9
click at [772, 171] on div "30340090 | Voice Unlimited | 25MB Non-Pool 30340090 | Voice Unlimited | 25MB No…" at bounding box center [690, 163] width 378 height 33
click at [738, 194] on input "Data SOC Code" at bounding box center [690, 206] width 354 height 29
drag, startPoint x: 519, startPoint y: 159, endPoint x: 741, endPoint y: 168, distance: 222.7
click at [741, 168] on div "30340090 | Voice Unlimited | 25MB Non-Pool" at bounding box center [690, 160] width 354 height 26
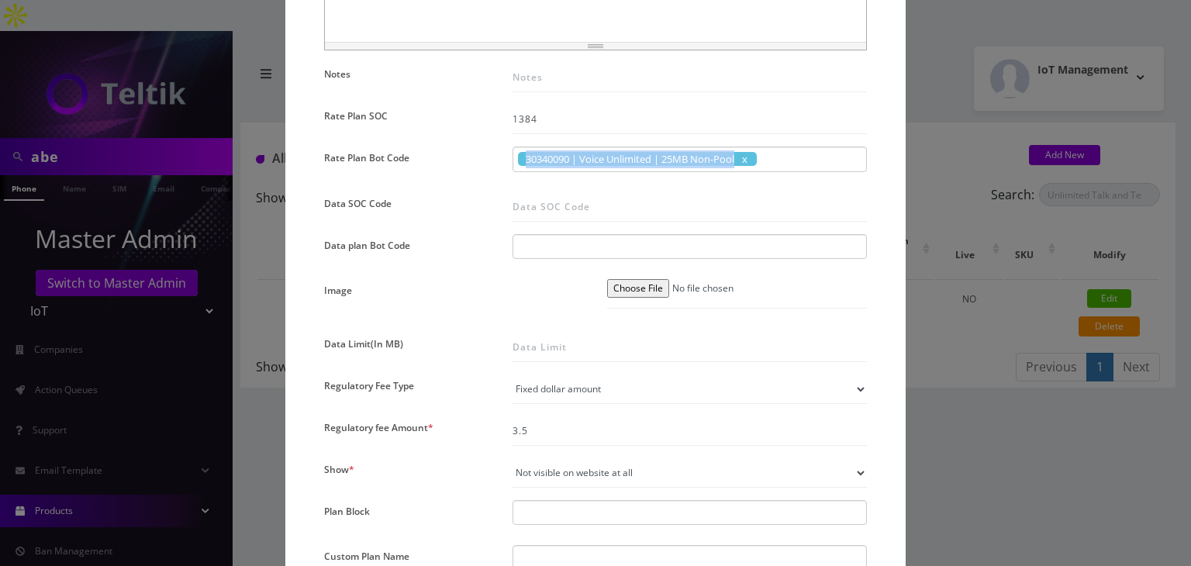
drag, startPoint x: 525, startPoint y: 156, endPoint x: 738, endPoint y: 152, distance: 213.3
click at [738, 152] on span "30340090 | Voice Unlimited | 25MB Non-Pool" at bounding box center [637, 159] width 239 height 14
click at [586, 157] on span "30340090 | Voice Unlimited | 25MB Non-Pool" at bounding box center [637, 159] width 239 height 14
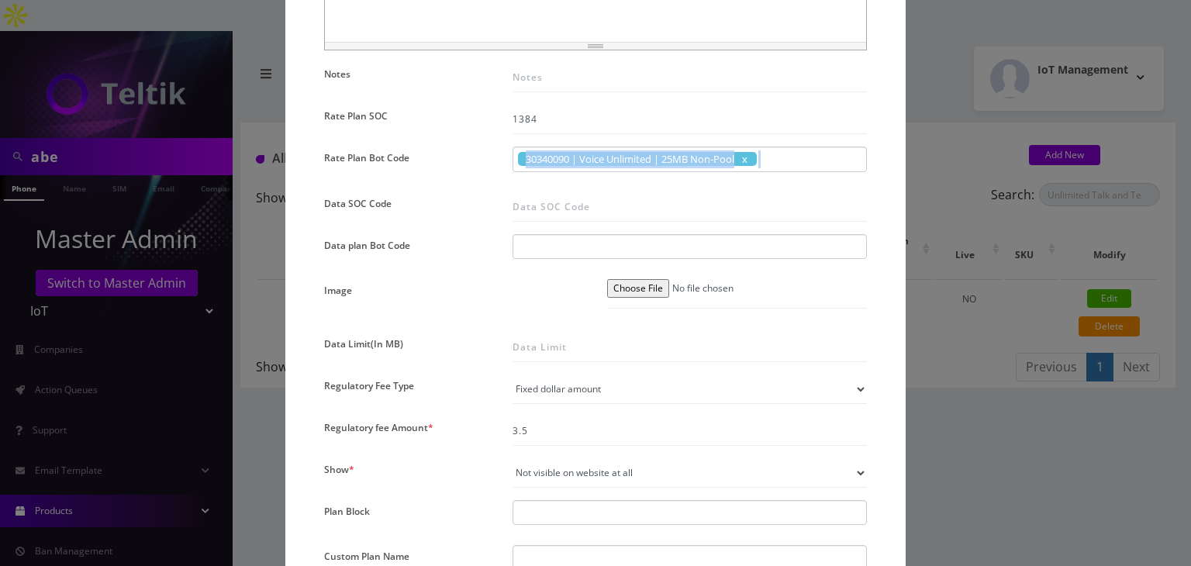
click at [586, 157] on span "30340090 | Voice Unlimited | 25MB Non-Pool" at bounding box center [637, 159] width 239 height 14
copy div "30340090 | Voice Unlimited | 25MB Non-Pool"
click at [586, 157] on span "30340090 | Voice Unlimited | 25MB Non-Pool" at bounding box center [637, 159] width 239 height 14
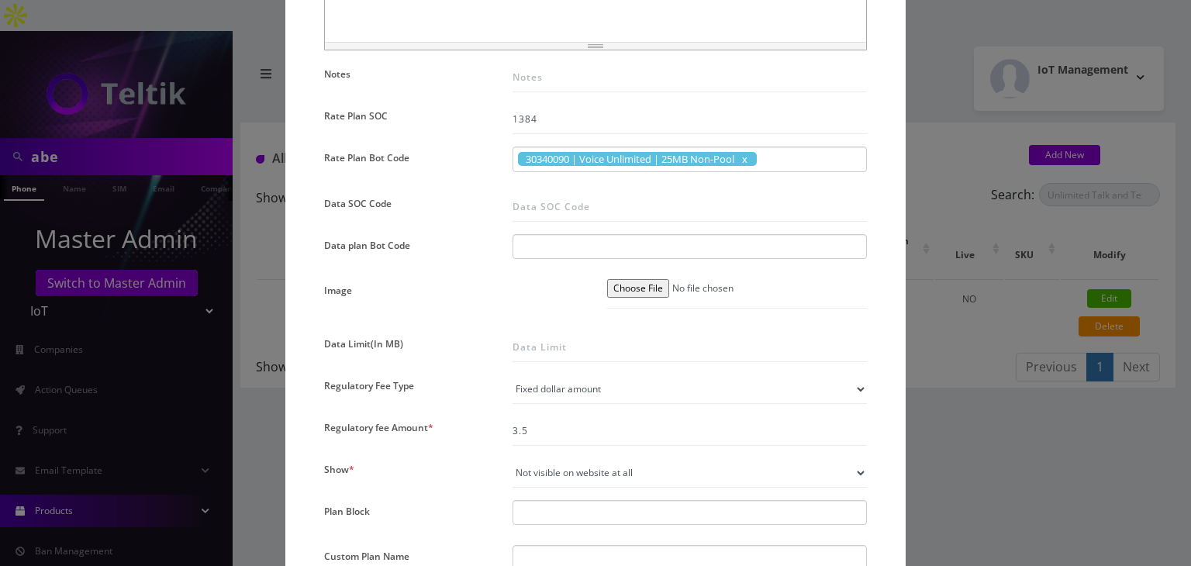
click at [942, 363] on div "× Edit Plan Name * Unlimited Talk and Text + 25MB- $7.75 SKU Tag Type * Voice D…" at bounding box center [595, 283] width 1191 height 566
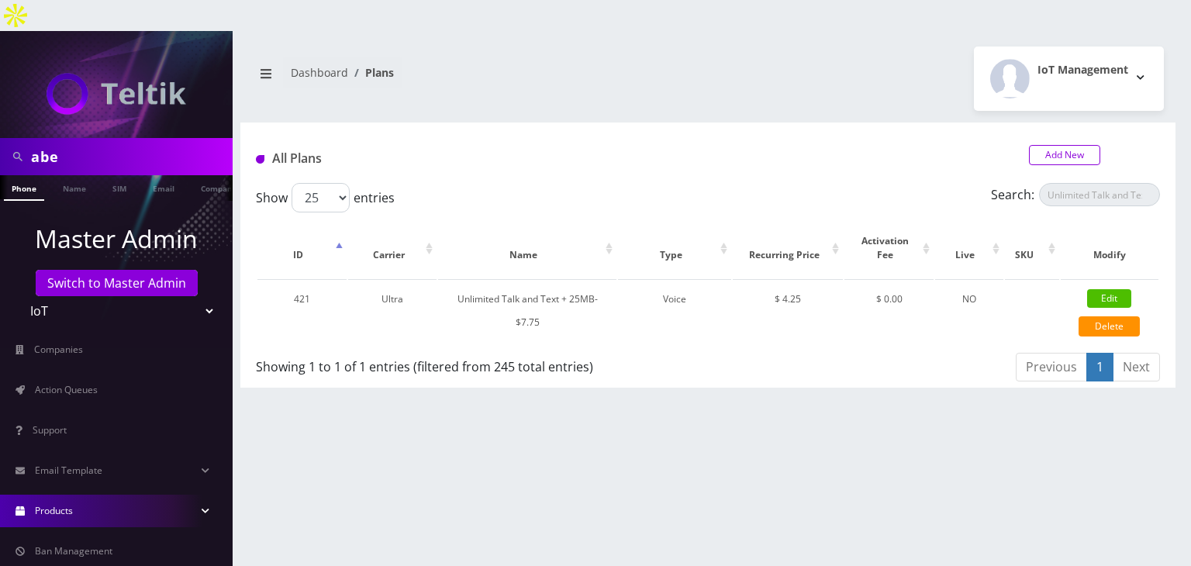
click at [1070, 145] on link "Add New" at bounding box center [1064, 155] width 71 height 20
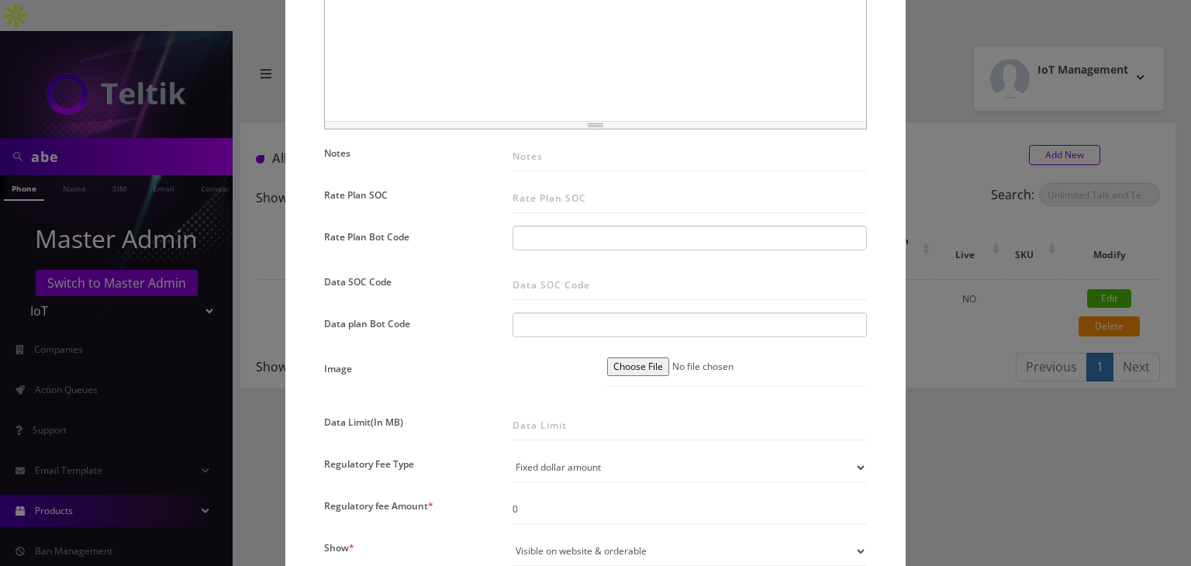
scroll to position [698, 0]
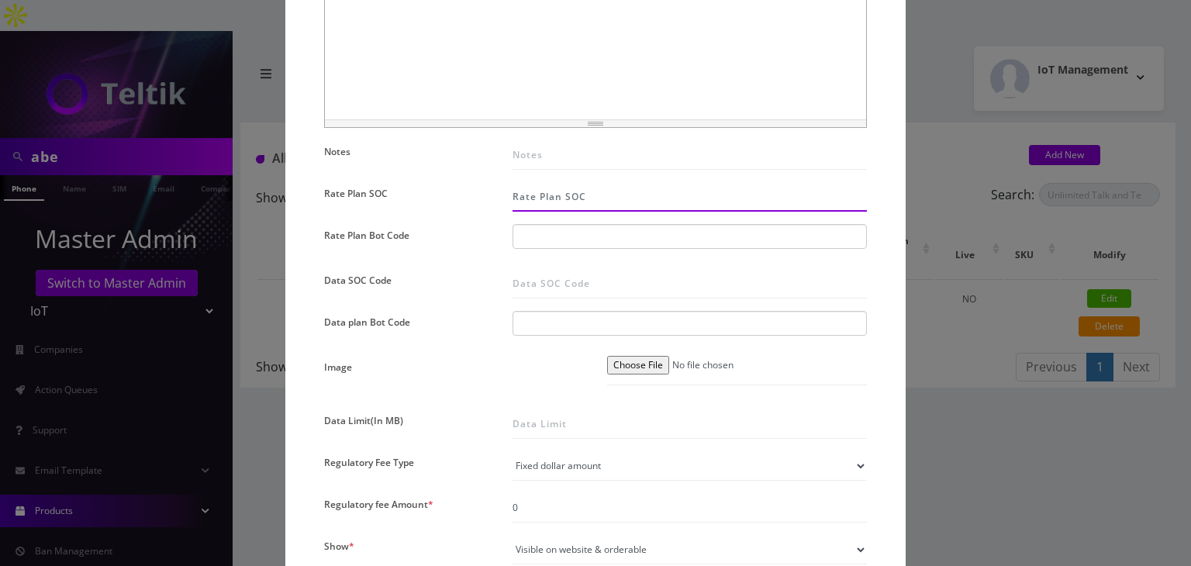
click at [555, 194] on input "Rate Plan SOC" at bounding box center [690, 196] width 354 height 29
type input "1384"
click at [541, 240] on input "text" at bounding box center [532, 236] width 28 height 17
paste input "30340090 | Voice Unlimited | 25MB Non-Pool"
type input "30340090 | Voice Unlimited | 25MB Non-Pool"
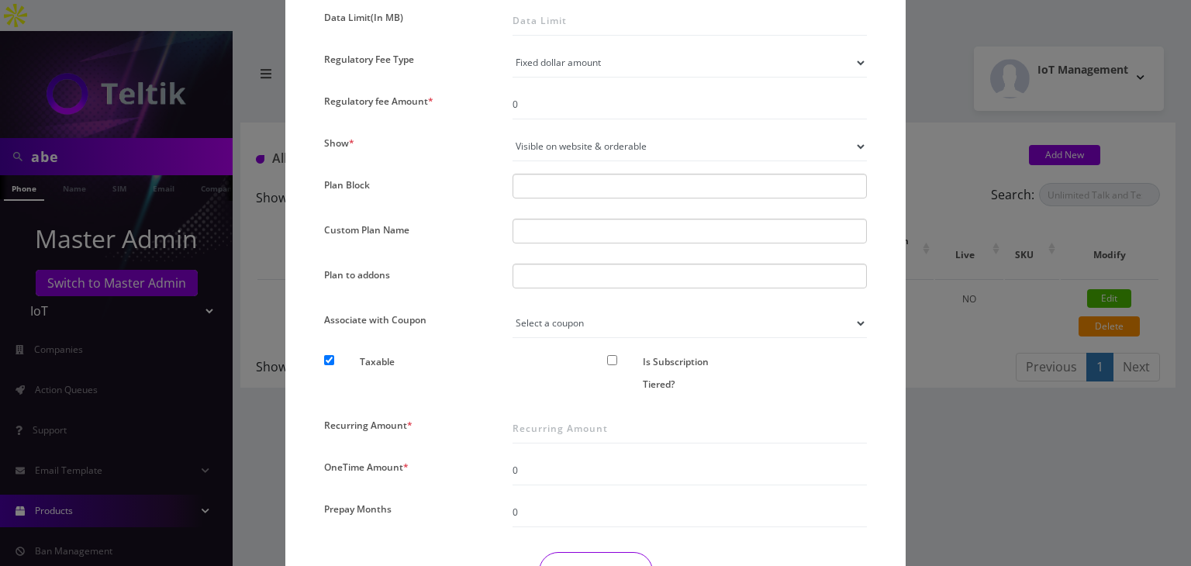
scroll to position [1042, 0]
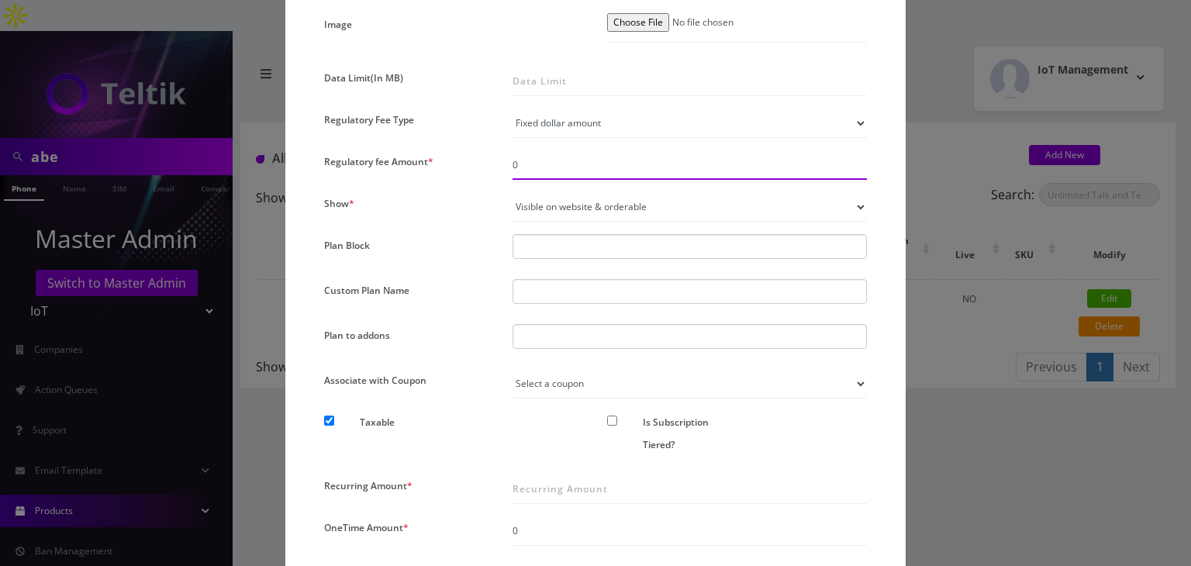
click at [556, 164] on input "0" at bounding box center [690, 164] width 354 height 29
type input "3.5"
click at [548, 200] on select "Not visible on website at all Visible on website & orderable Visible on website…" at bounding box center [690, 206] width 354 height 29
select select "0"
click at [513, 192] on select "Not visible on website at all Visible on website & orderable Visible on website…" at bounding box center [690, 206] width 354 height 29
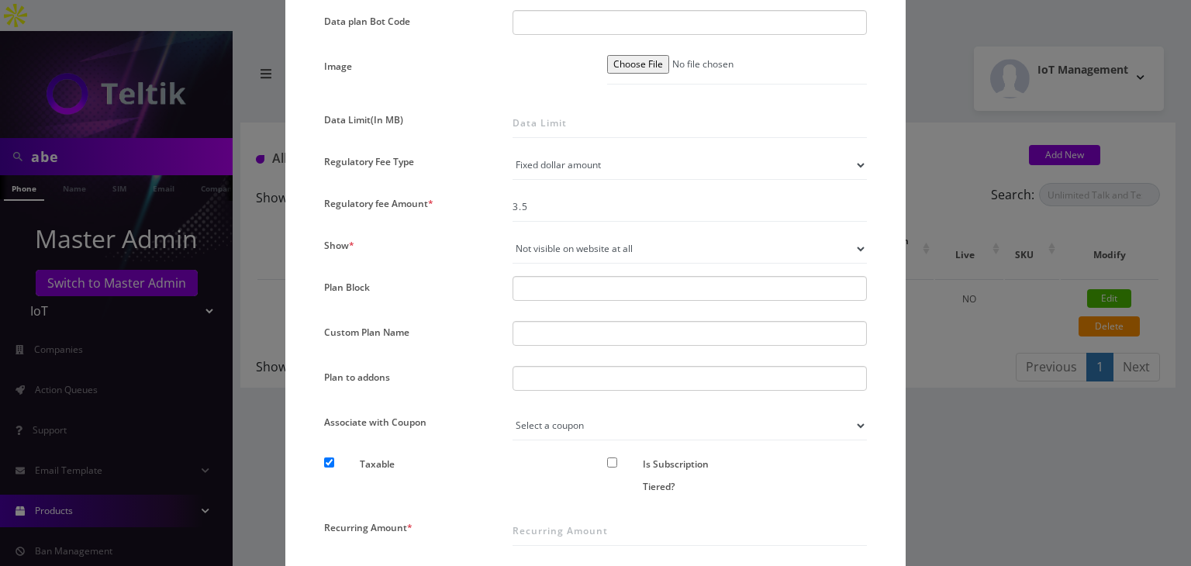
scroll to position [964, 0]
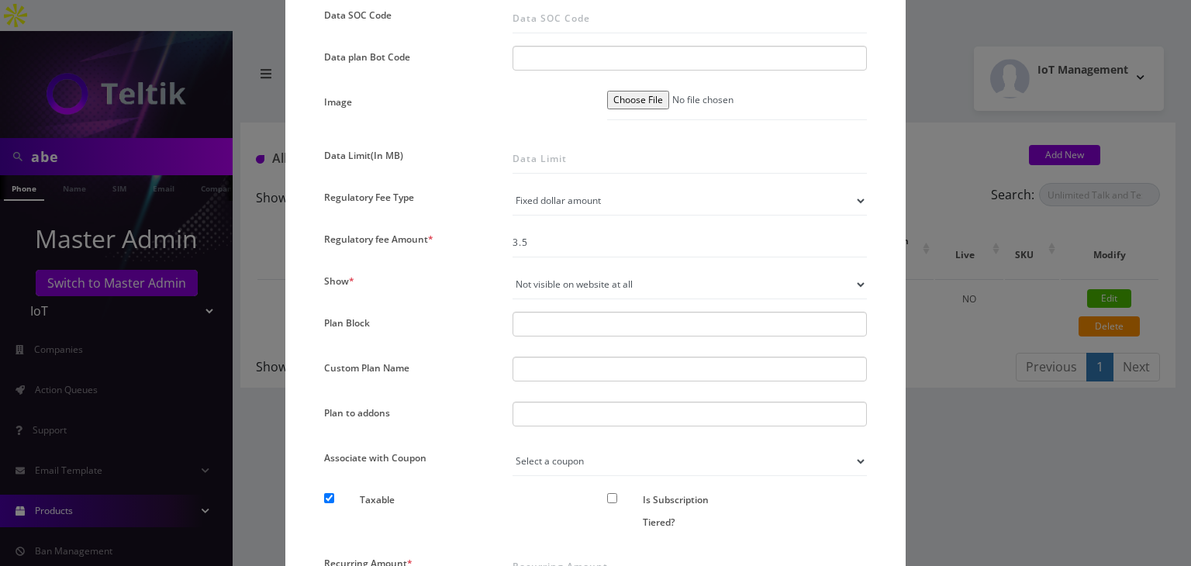
click at [533, 279] on select "Not visible on website at all Visible on website & orderable Visible on website…" at bounding box center [690, 284] width 354 height 29
click at [513, 270] on select "Not visible on website at all Visible on website & orderable Visible on website…" at bounding box center [690, 284] width 354 height 29
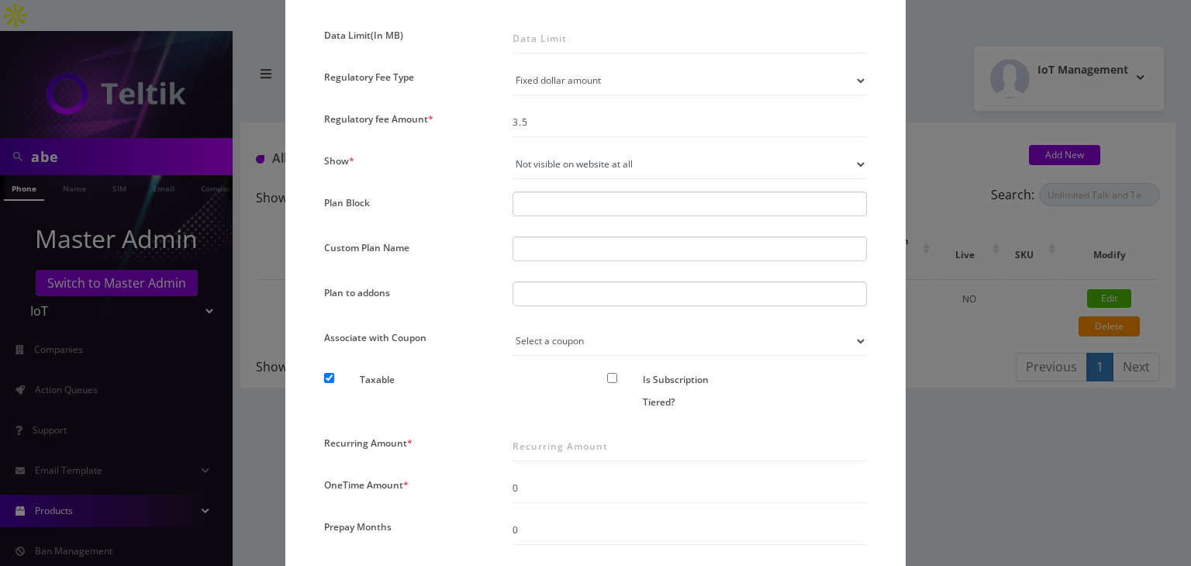
scroll to position [1197, 0]
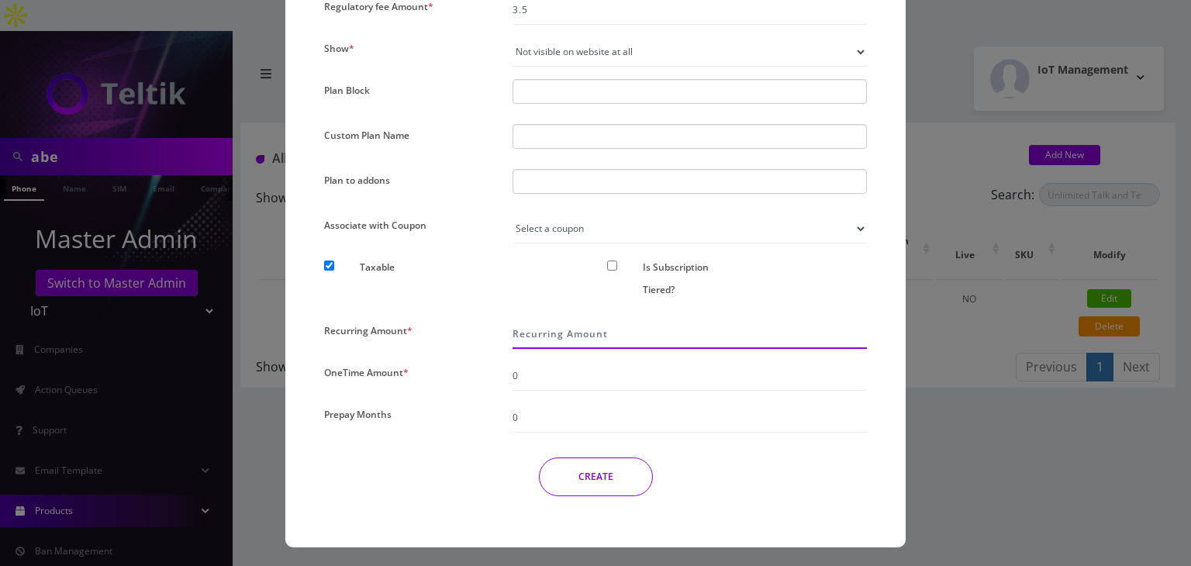
click at [541, 335] on input "Recurring Amount *" at bounding box center [690, 334] width 354 height 29
type input "5.5"
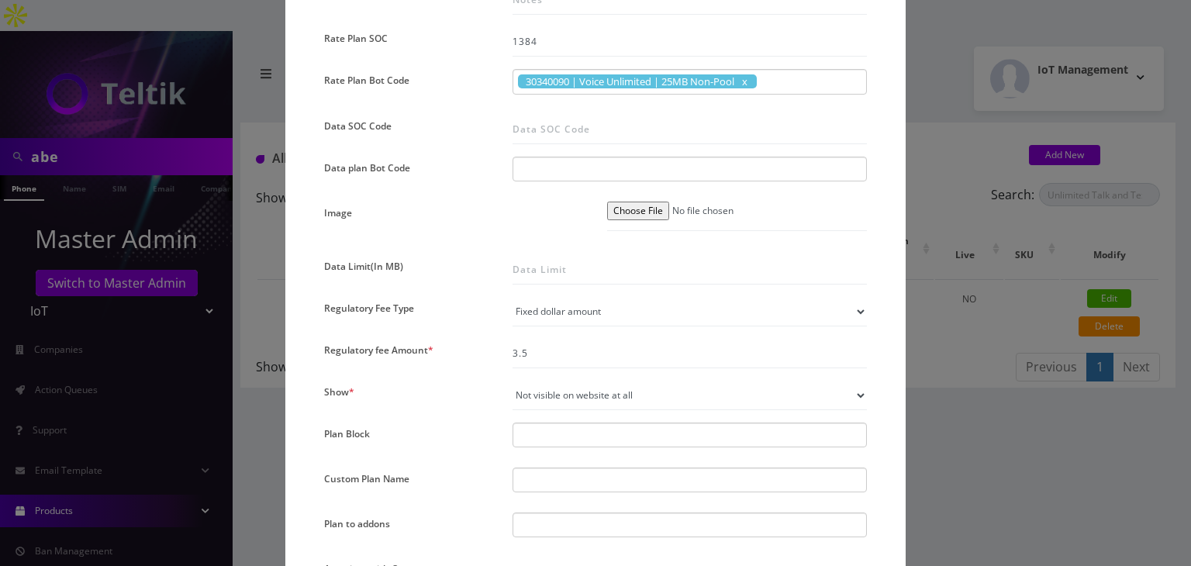
scroll to position [1163, 0]
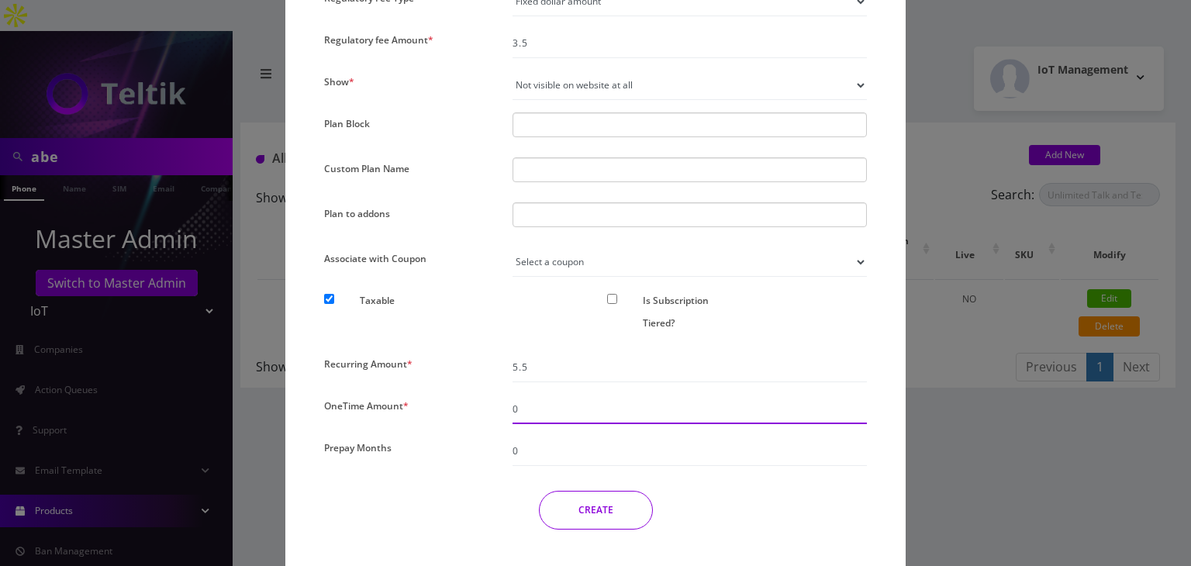
click at [536, 402] on input "0" at bounding box center [690, 409] width 354 height 29
click at [565, 505] on button "CREATE" at bounding box center [596, 510] width 114 height 39
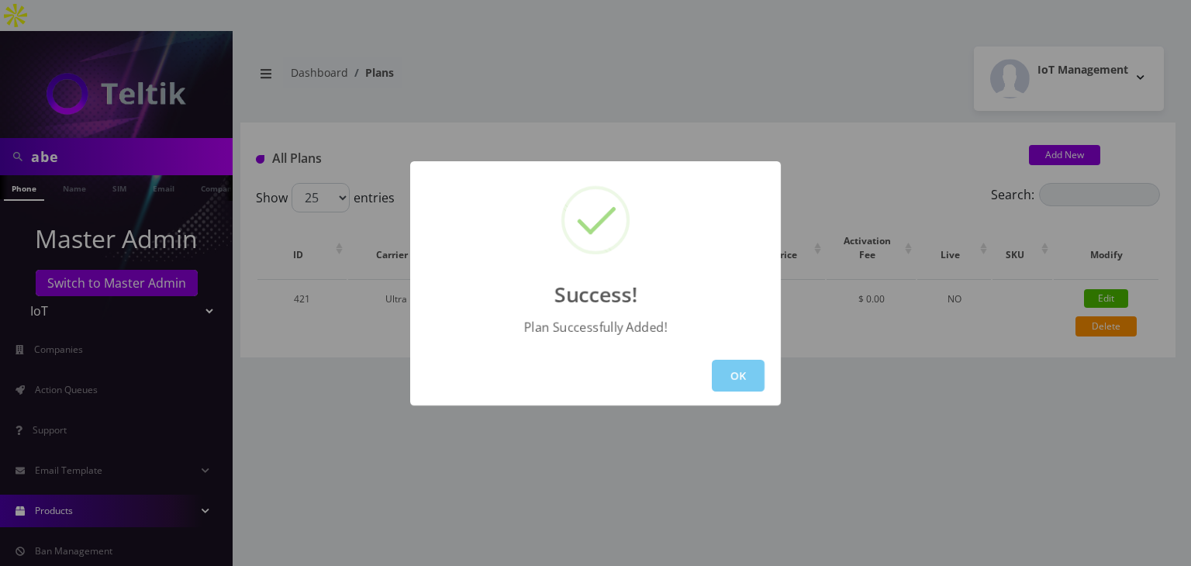
click at [748, 368] on button "OK" at bounding box center [738, 376] width 53 height 32
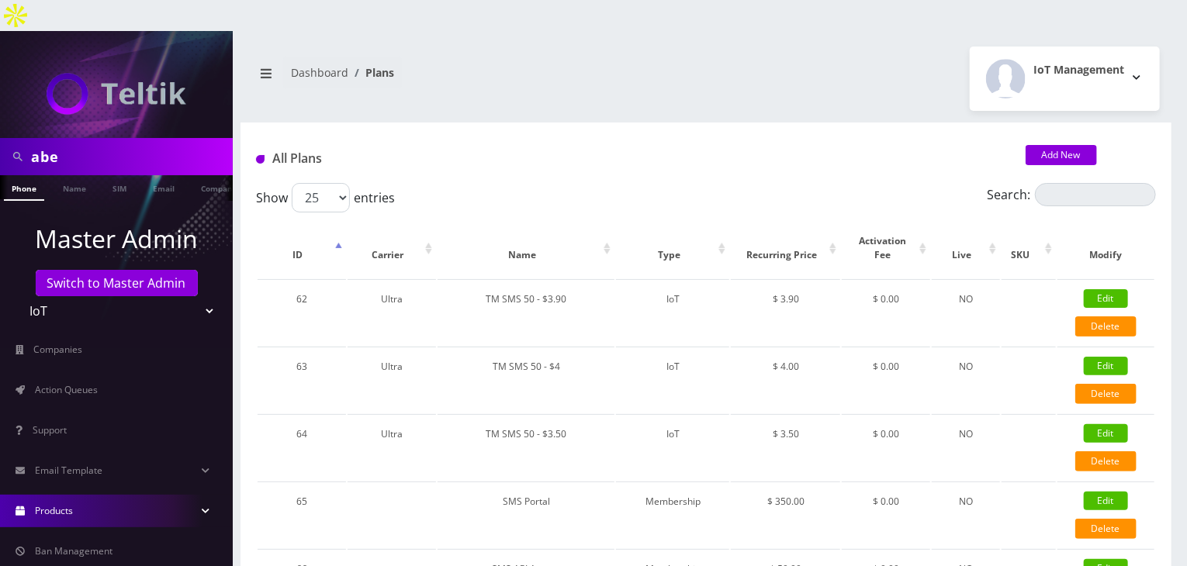
drag, startPoint x: 79, startPoint y: 117, endPoint x: 0, endPoint y: 116, distance: 79.1
click at [0, 138] on div "abe" at bounding box center [116, 156] width 233 height 37
type input "[PERSON_NAME]"
click at [72, 175] on link "Name" at bounding box center [74, 188] width 39 height 26
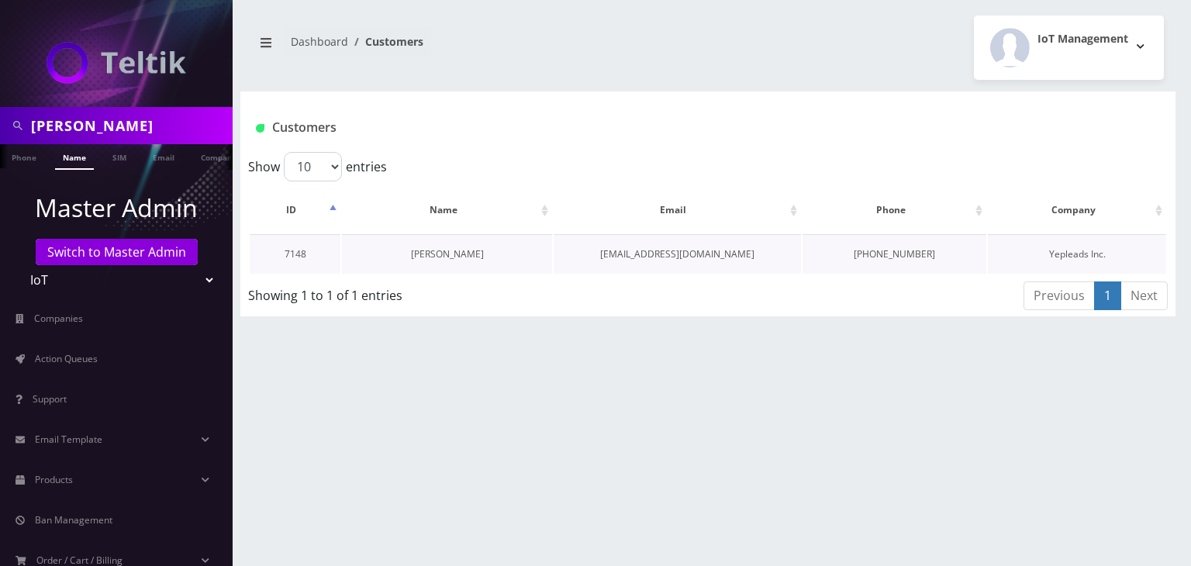
click at [437, 255] on link "[PERSON_NAME]" at bounding box center [447, 253] width 73 height 13
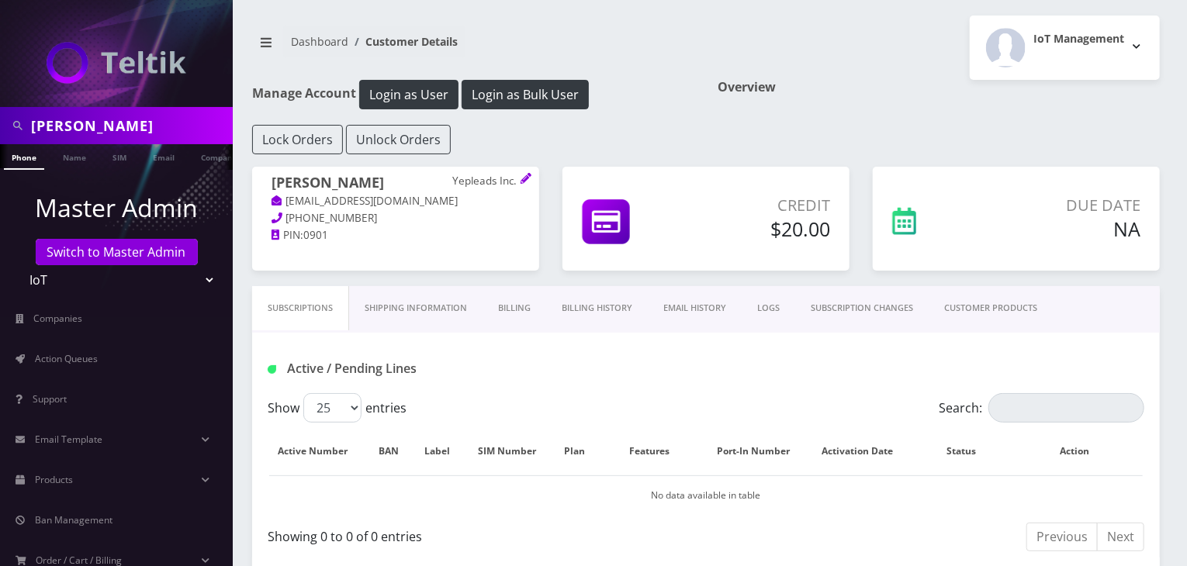
click at [1014, 307] on link "CUSTOMER PRODUCTS" at bounding box center [990, 308] width 124 height 44
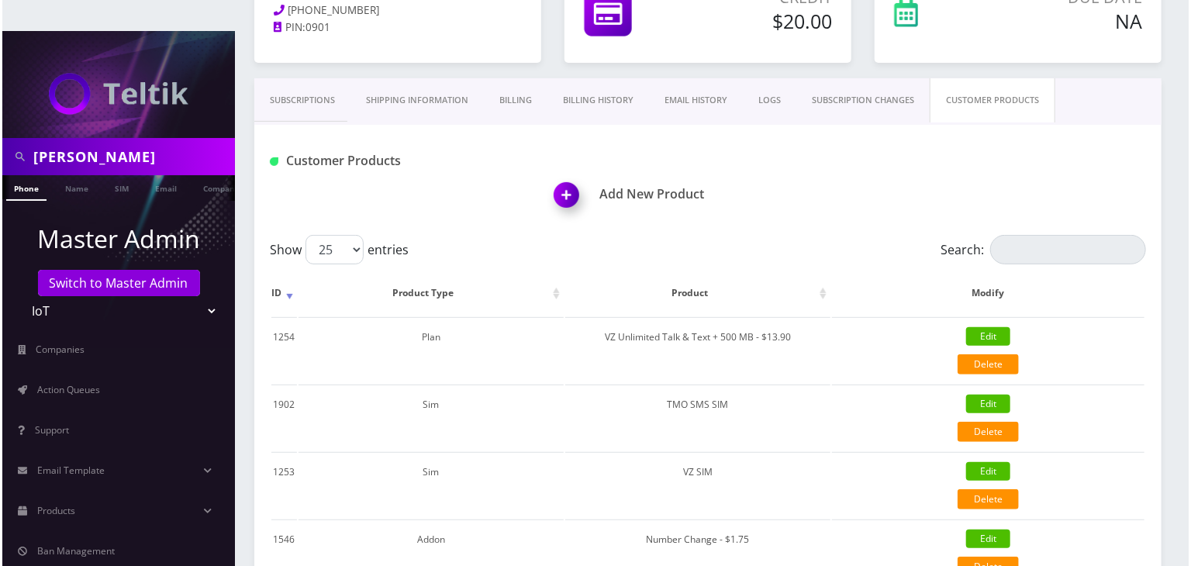
scroll to position [310, 0]
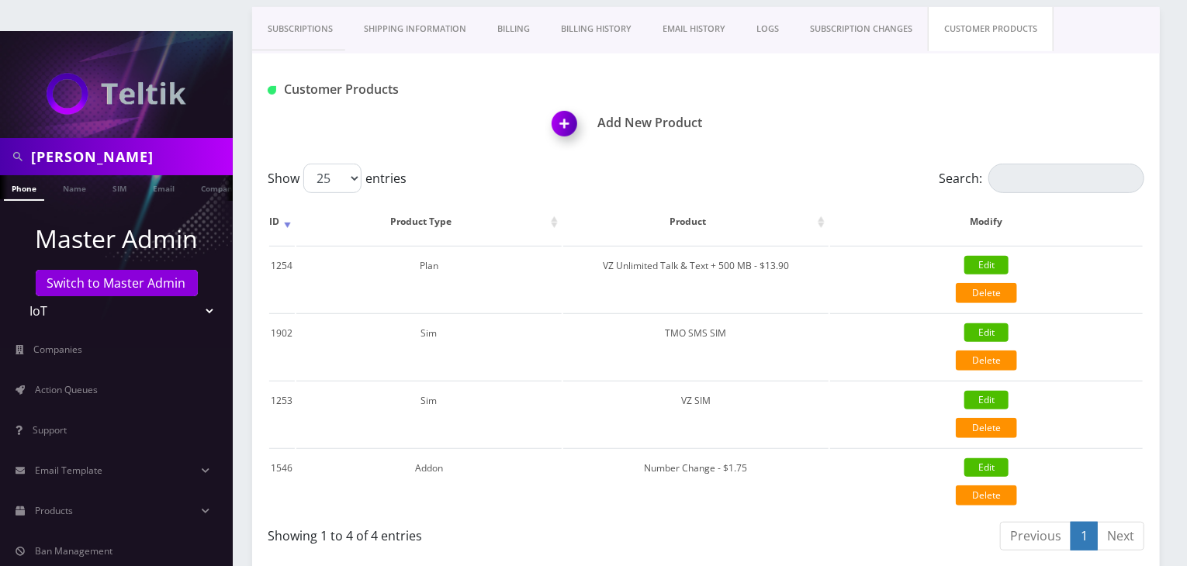
click at [565, 106] on img at bounding box center [567, 129] width 46 height 46
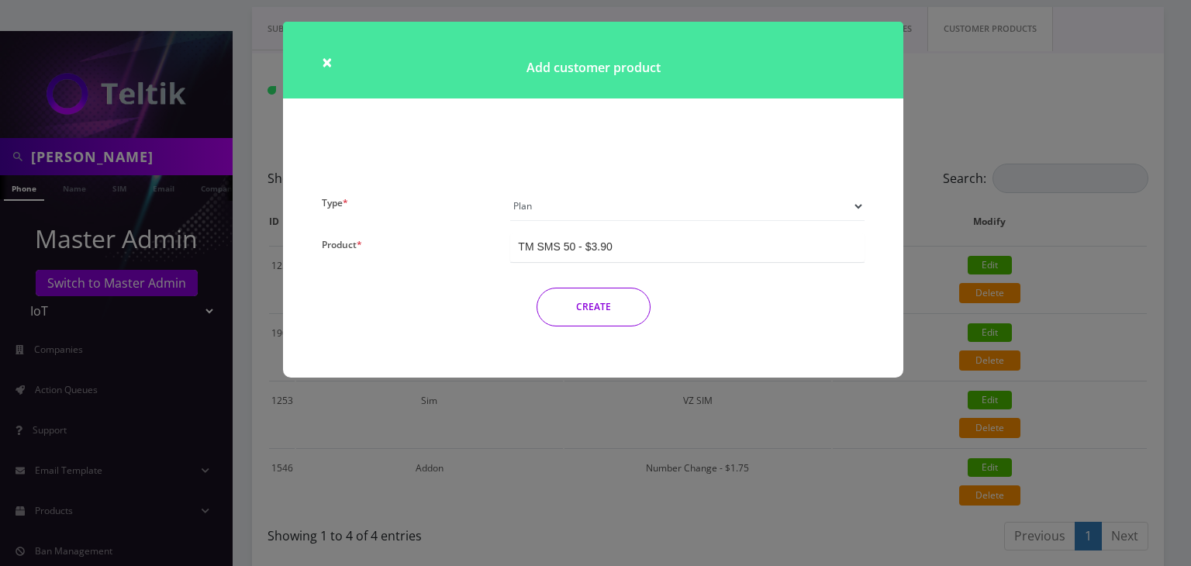
click at [577, 199] on select "Plan Device Sim Addon One-off" at bounding box center [687, 206] width 354 height 29
click at [510, 192] on select "Plan Device Sim Addon One-off" at bounding box center [687, 206] width 354 height 29
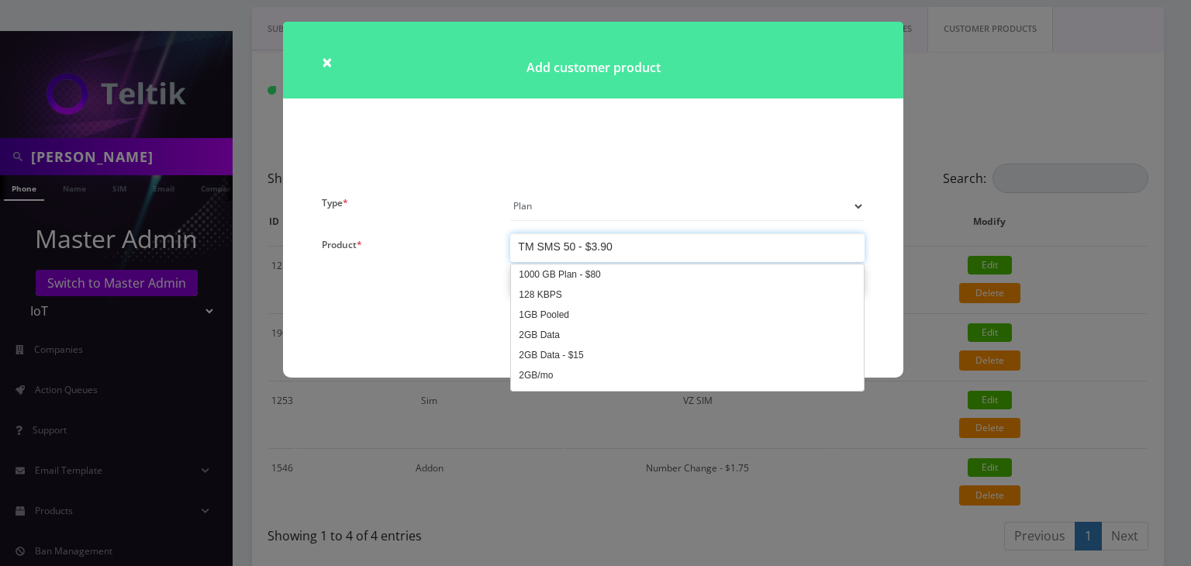
click at [550, 245] on div "TM SMS 50 - $3.90" at bounding box center [565, 247] width 94 height 16
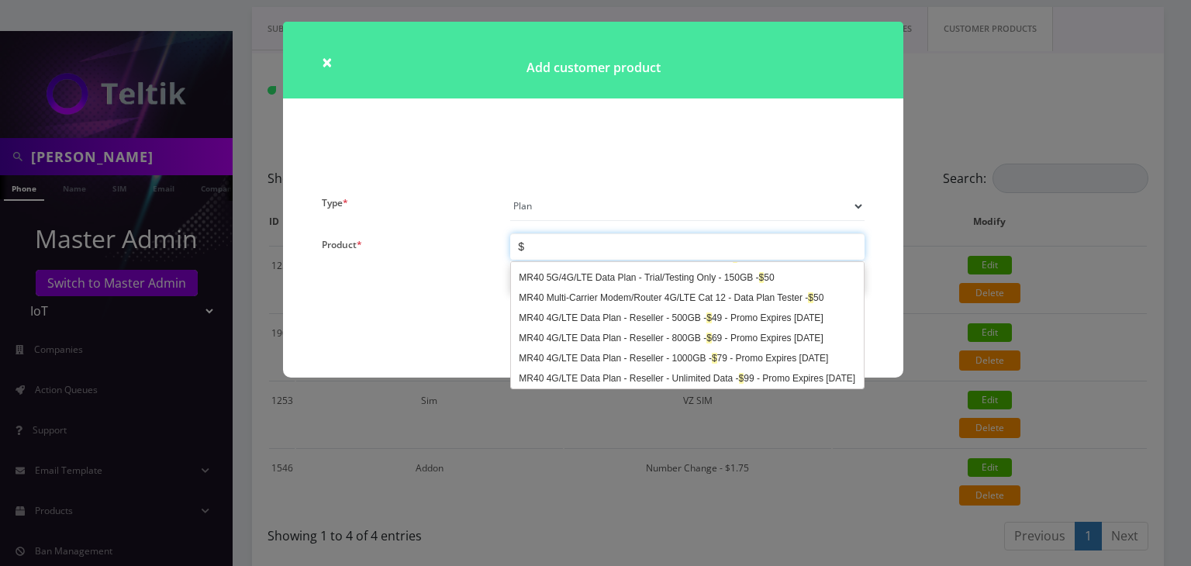
scroll to position [403, 0]
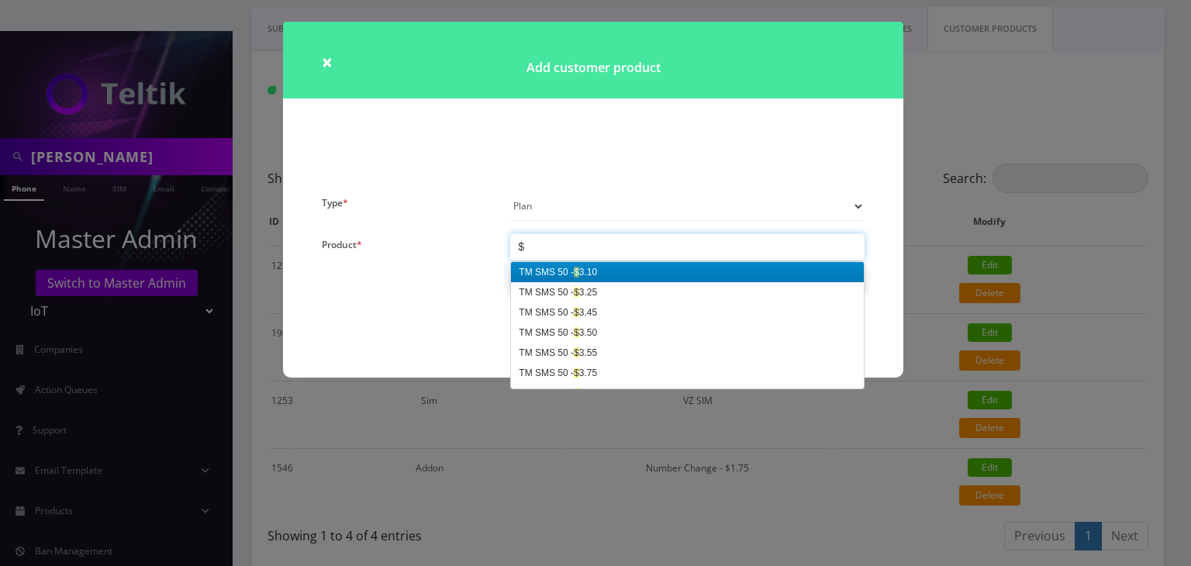
type input "$9"
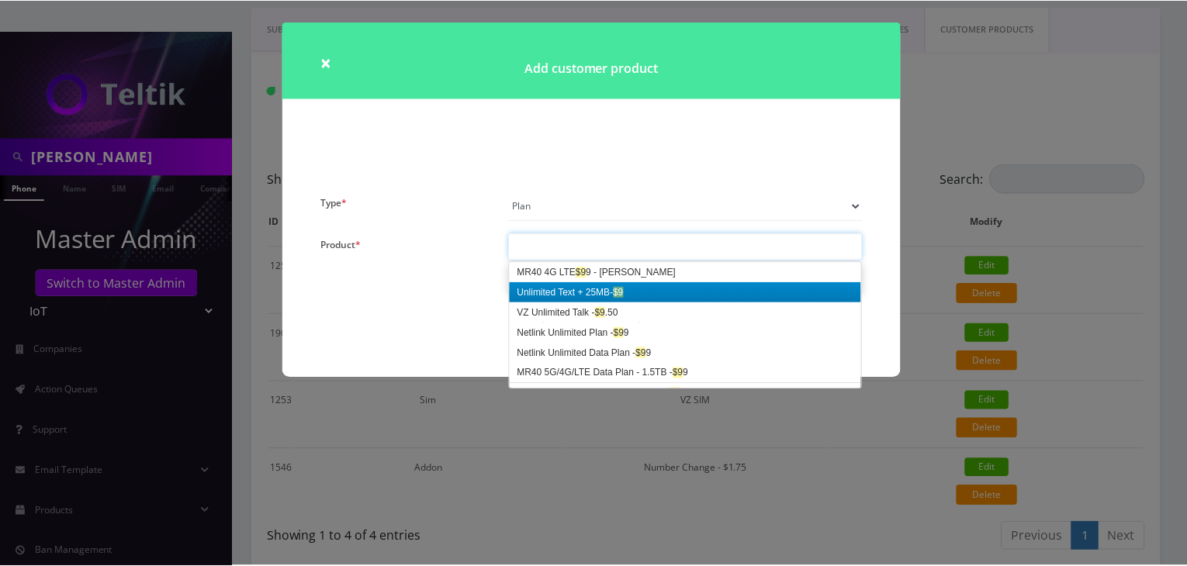
scroll to position [0, 0]
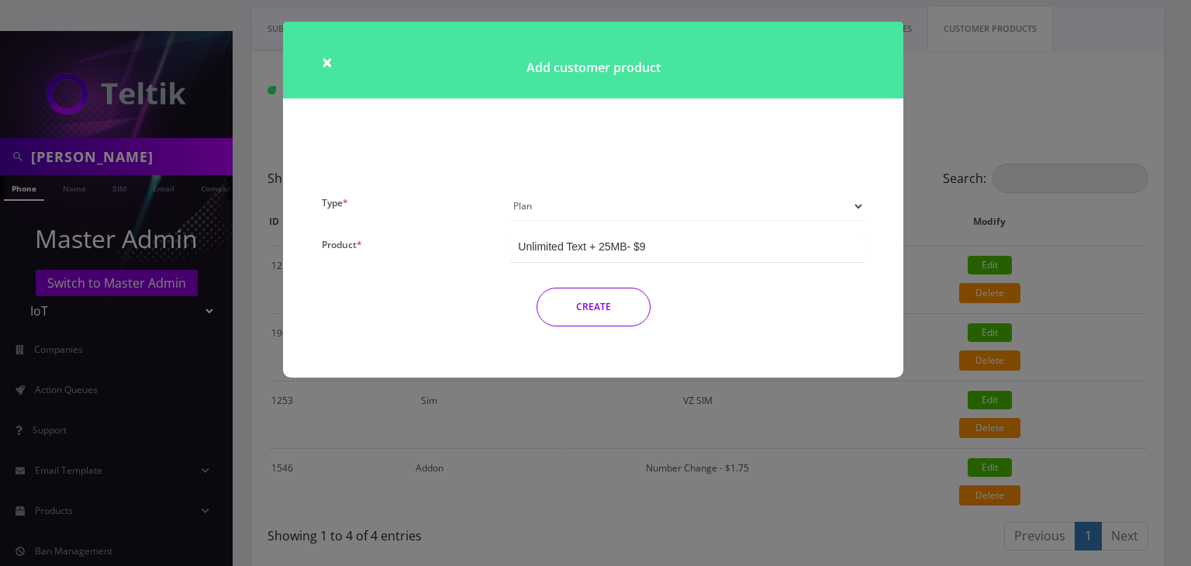
click at [613, 308] on button "CREATE" at bounding box center [594, 307] width 114 height 39
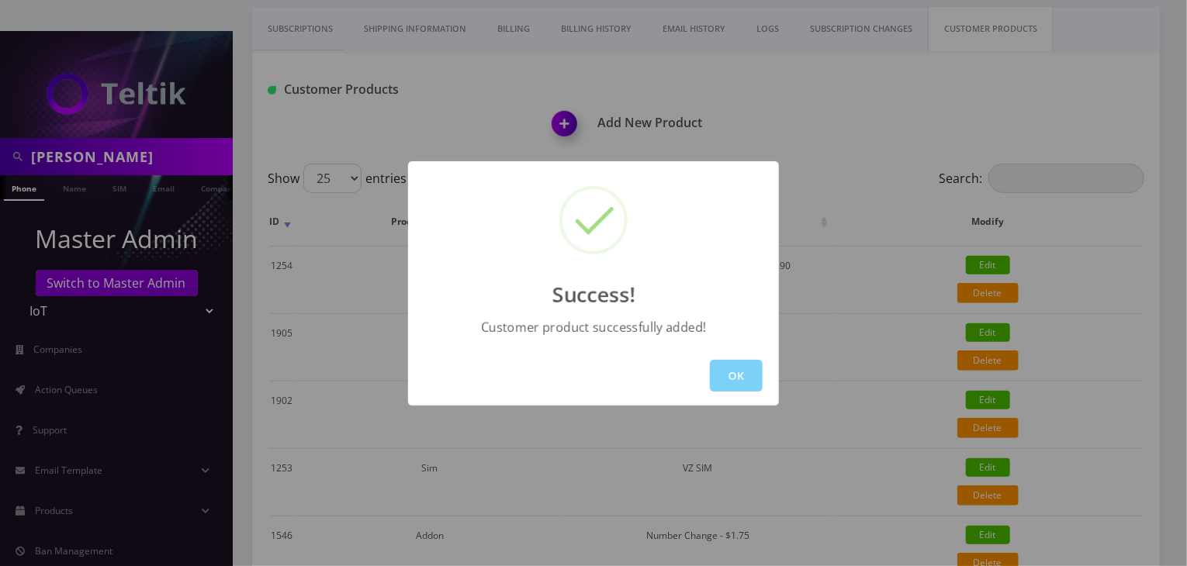
click at [765, 379] on div "OK" at bounding box center [593, 376] width 371 height 60
click at [751, 383] on button "OK" at bounding box center [736, 376] width 53 height 32
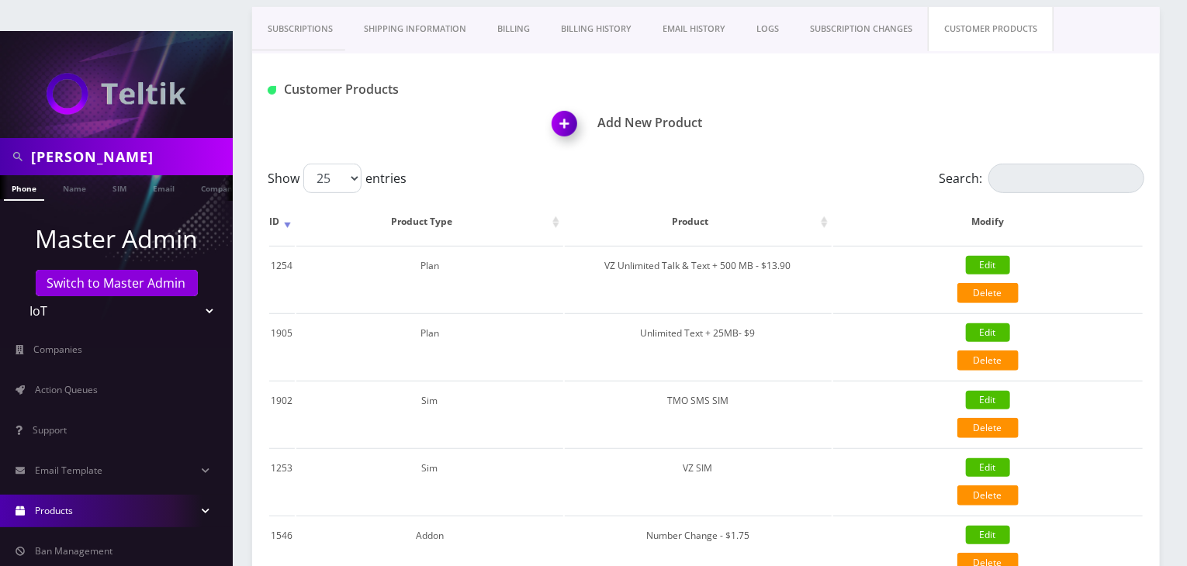
click at [133, 495] on link "Products" at bounding box center [116, 511] width 233 height 33
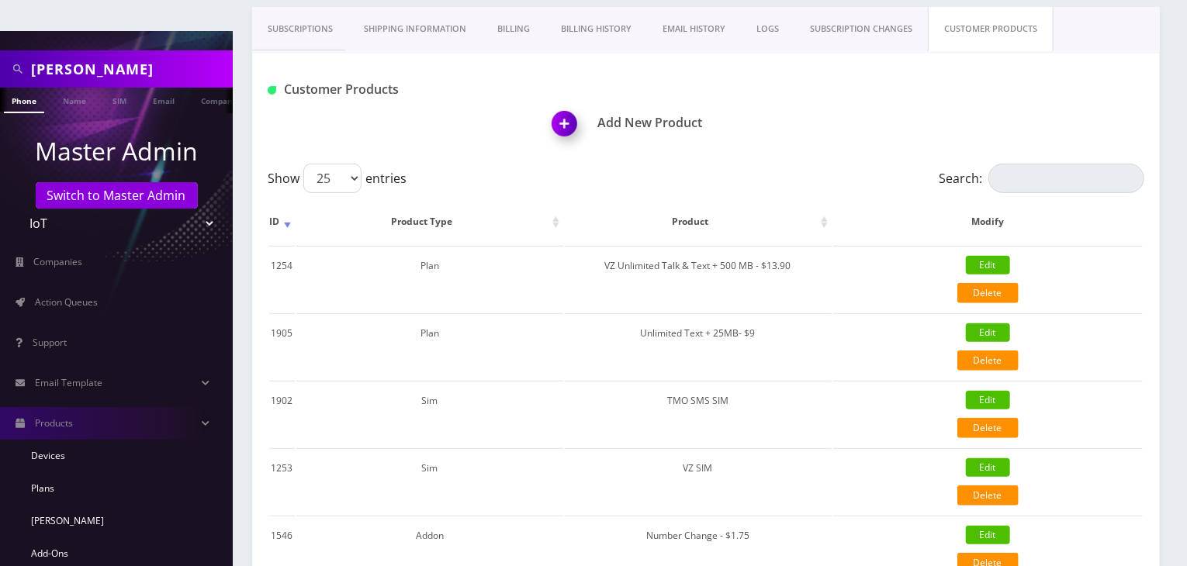
scroll to position [155, 0]
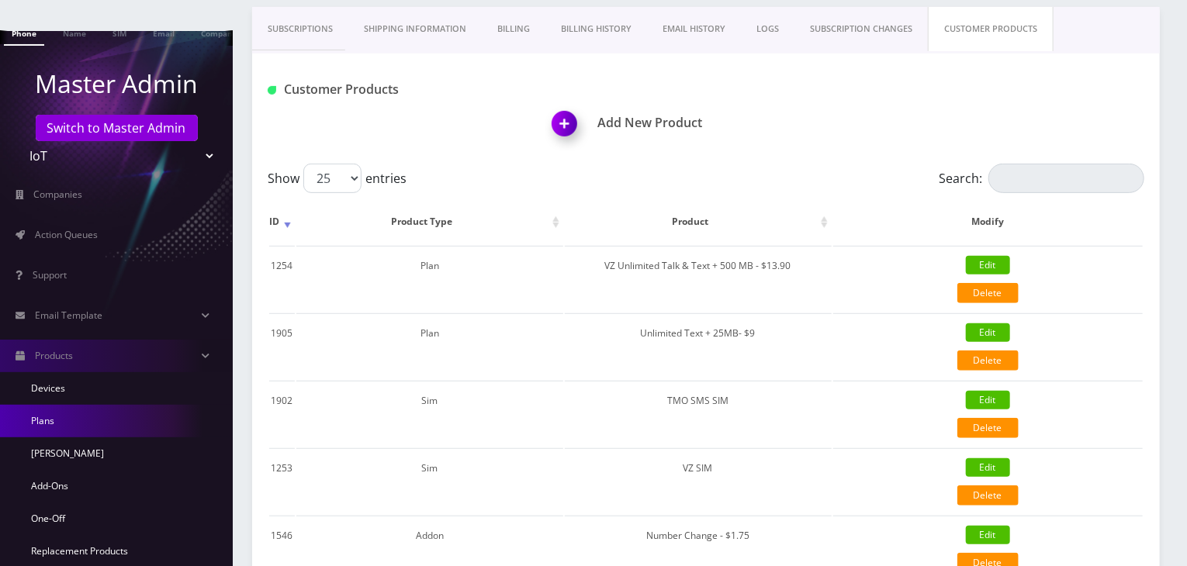
click at [102, 405] on link "Plans" at bounding box center [116, 421] width 233 height 33
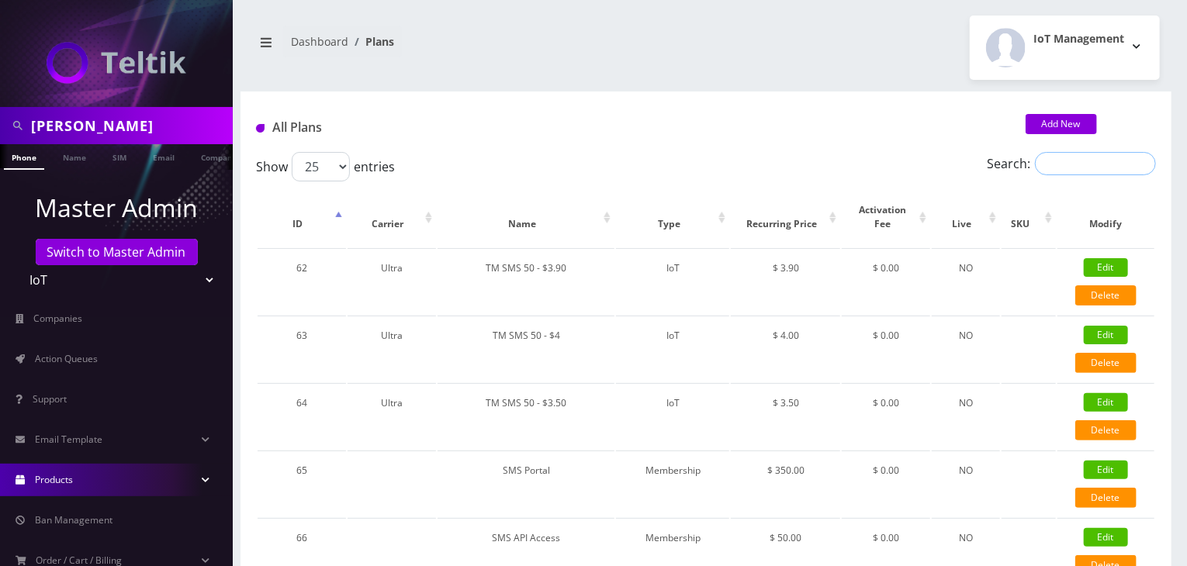
click at [1067, 161] on input "Search:" at bounding box center [1095, 163] width 121 height 23
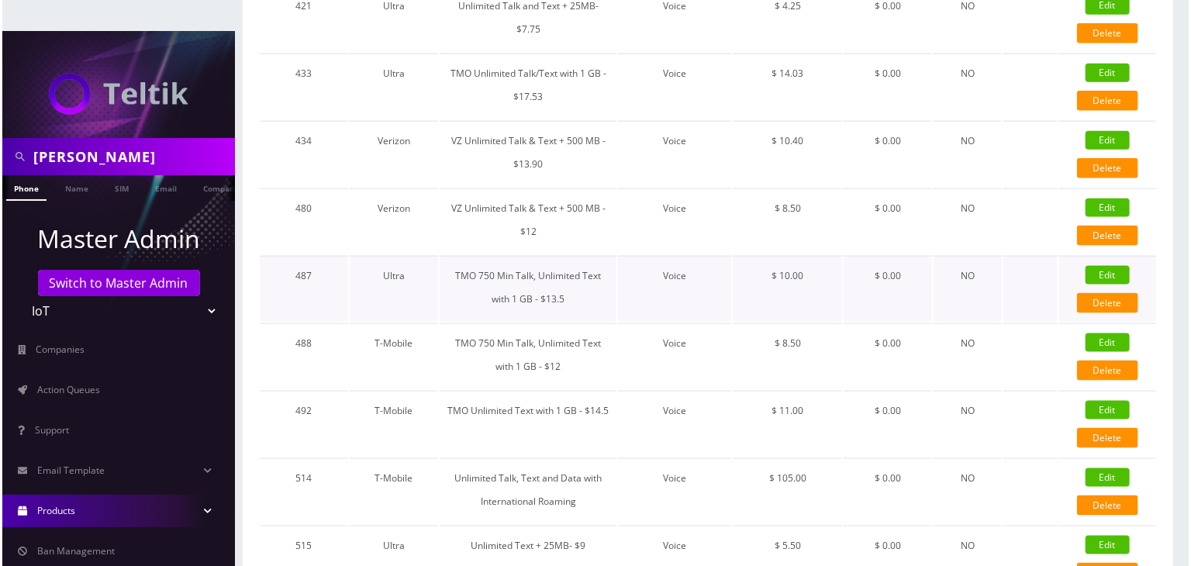
scroll to position [940, 0]
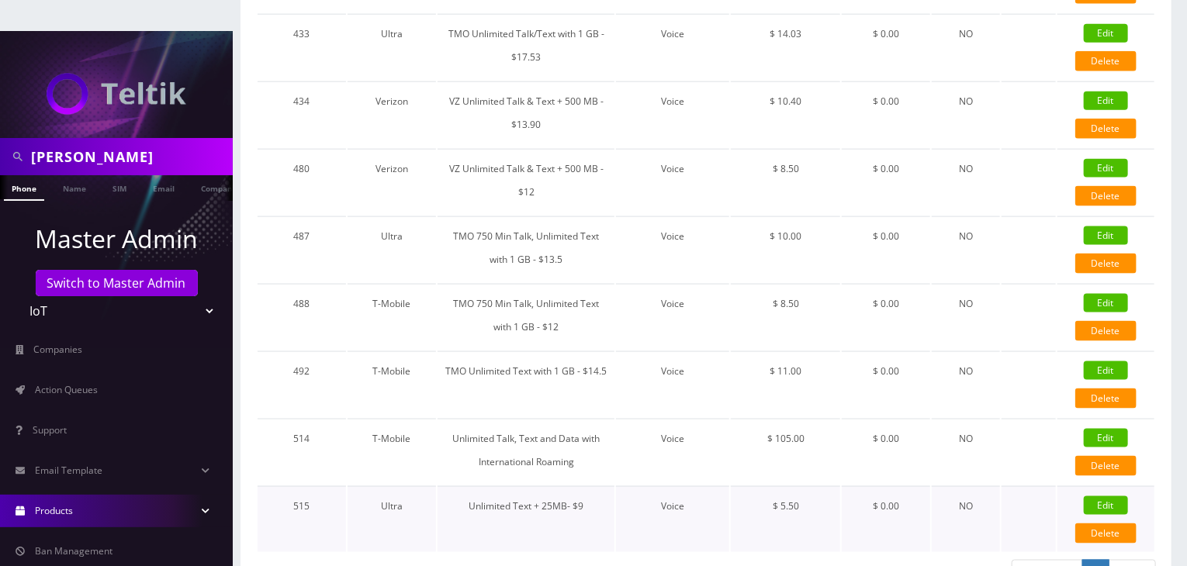
type input "Unlimited Text"
click at [1107, 496] on link "Edit" at bounding box center [1105, 505] width 44 height 19
type input "Unlimited Text + 25MB- $9"
select select "1"
select select "5"
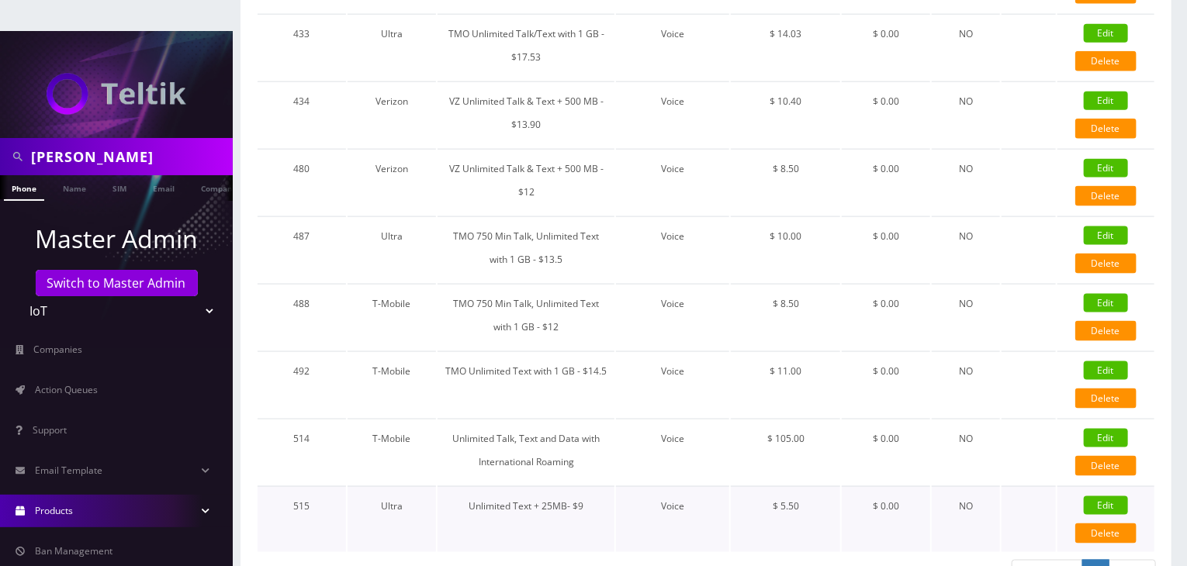
select select "0"
checkbox input "false"
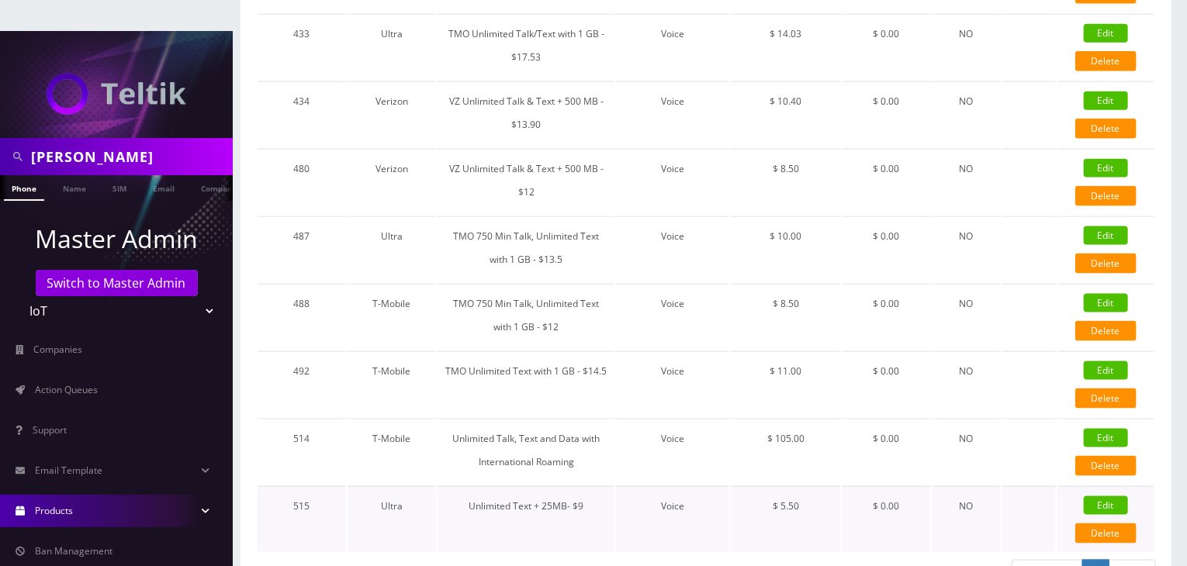
checkbox input "false"
type input "1384"
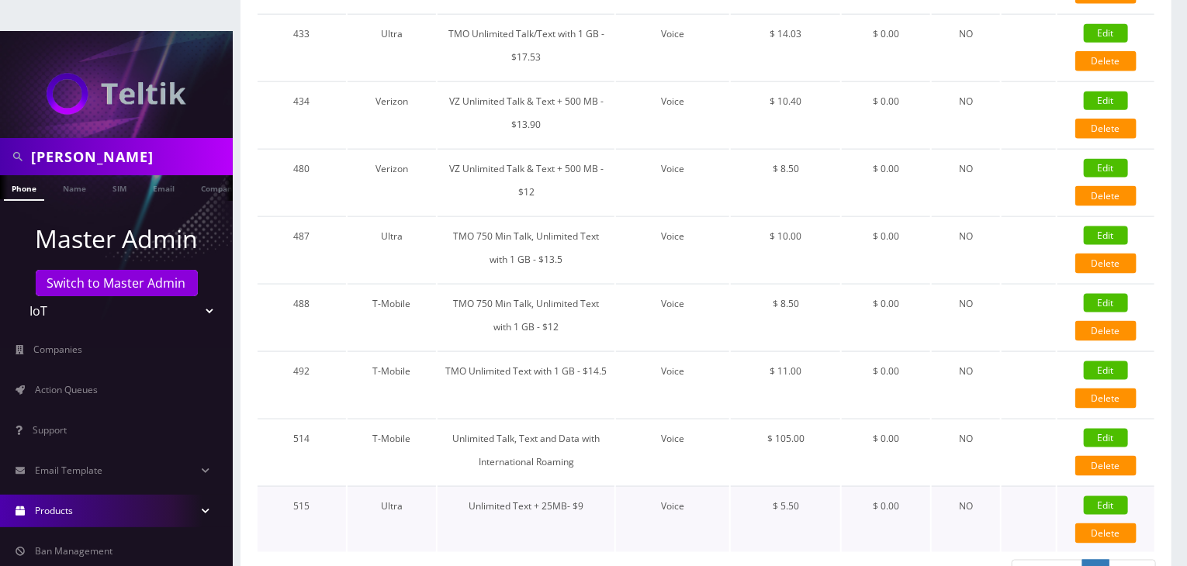
type input "3.5"
select select "0"
checkbox input "true"
checkbox input "false"
type input "5.5"
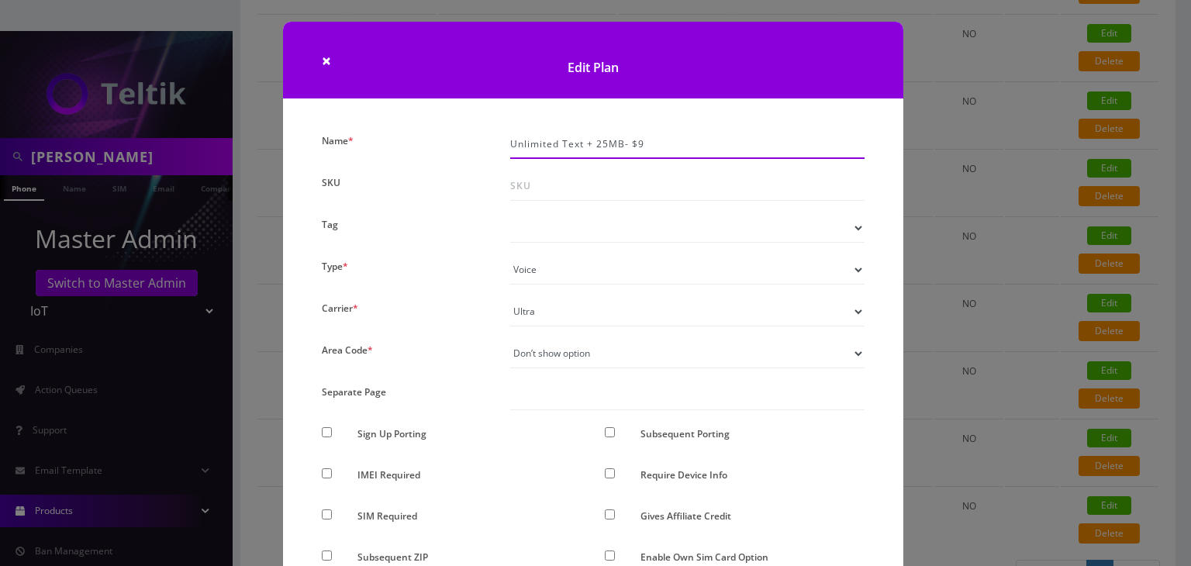
click at [510, 139] on input "Unlimited Text + 25MB- $9" at bounding box center [687, 144] width 354 height 29
click at [633, 143] on input "TMO Unlimited Text + 25MB- $9" at bounding box center [687, 144] width 354 height 29
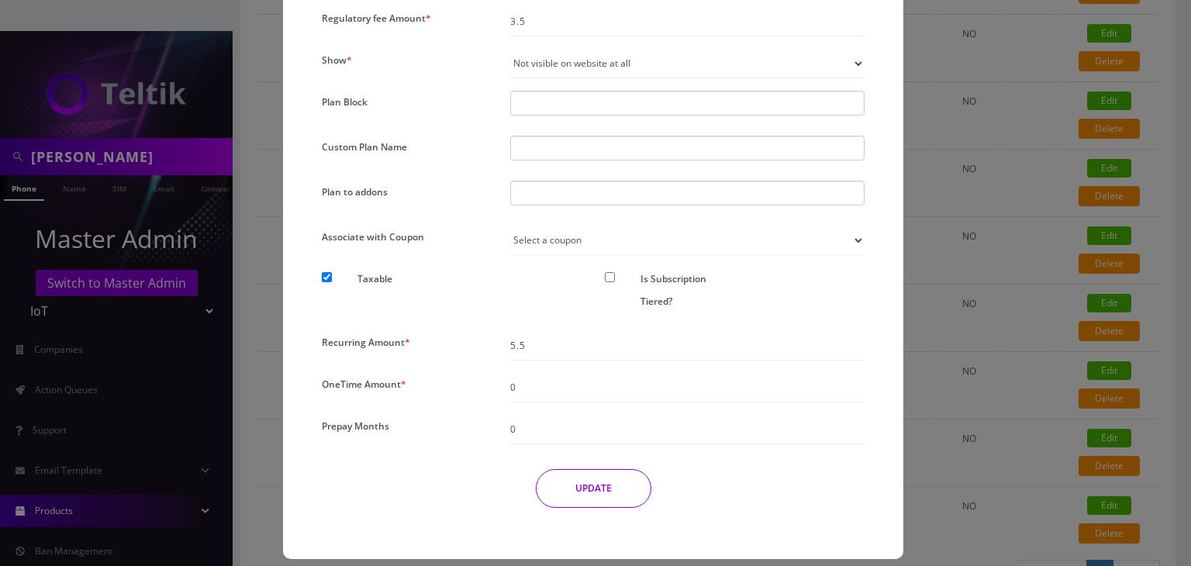
scroll to position [1197, 0]
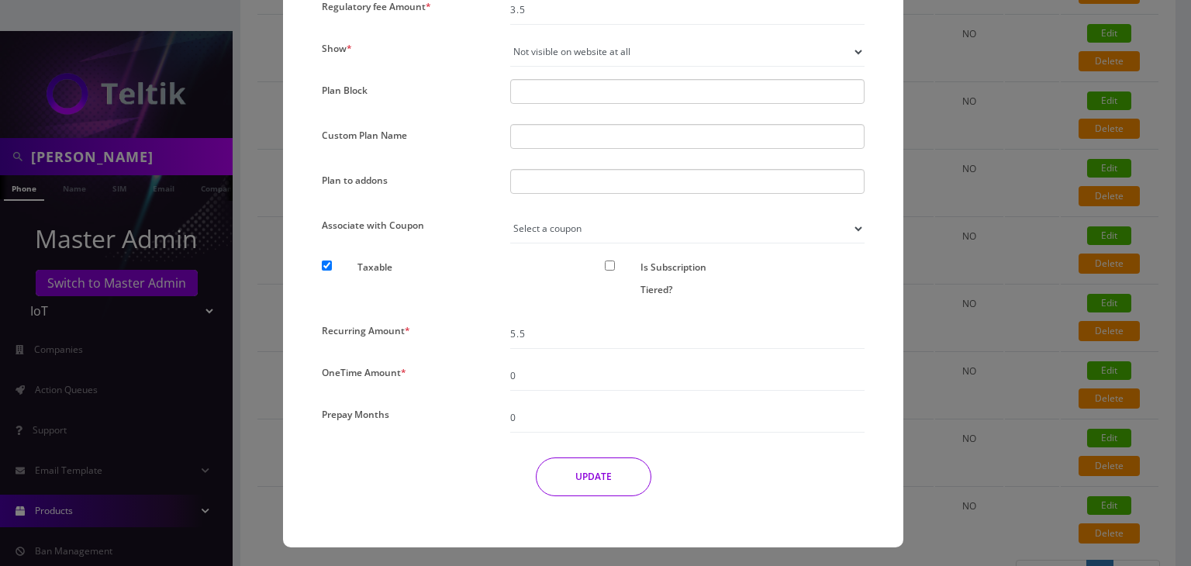
type input "TMO Unlimited Text + 25 MB- $9"
click at [598, 468] on button "UPDATE" at bounding box center [594, 477] width 116 height 39
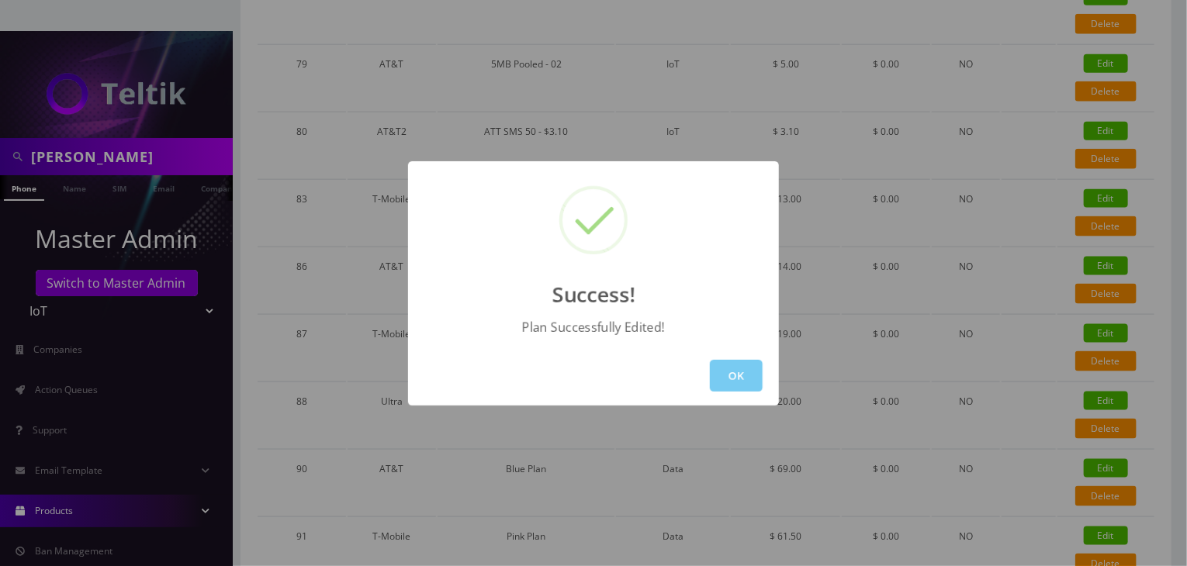
scroll to position [0, 0]
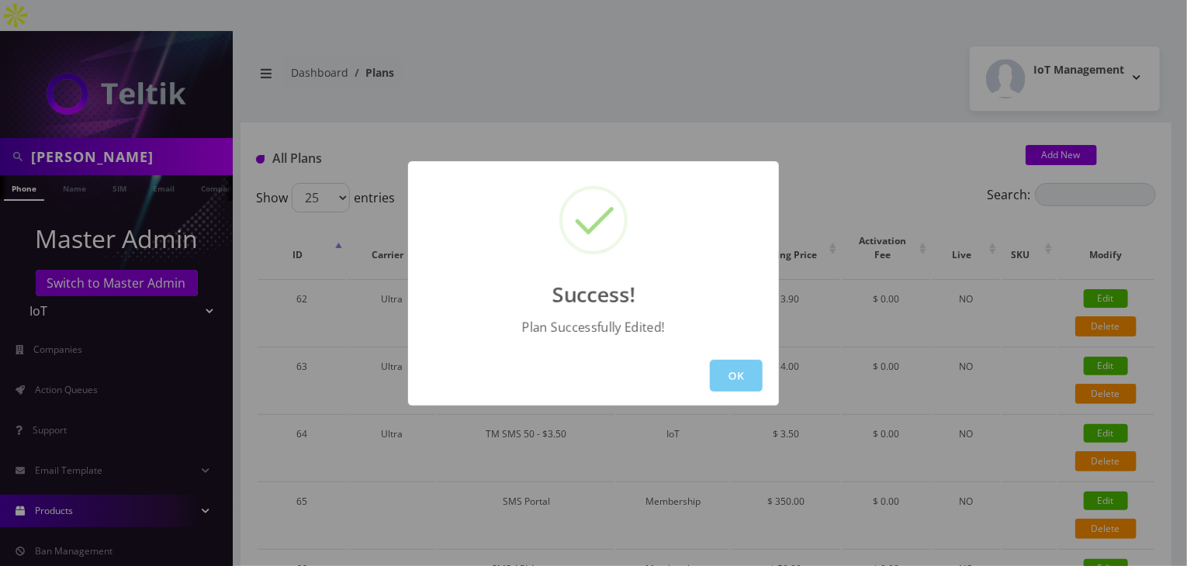
click at [745, 360] on button "OK" at bounding box center [736, 376] width 53 height 32
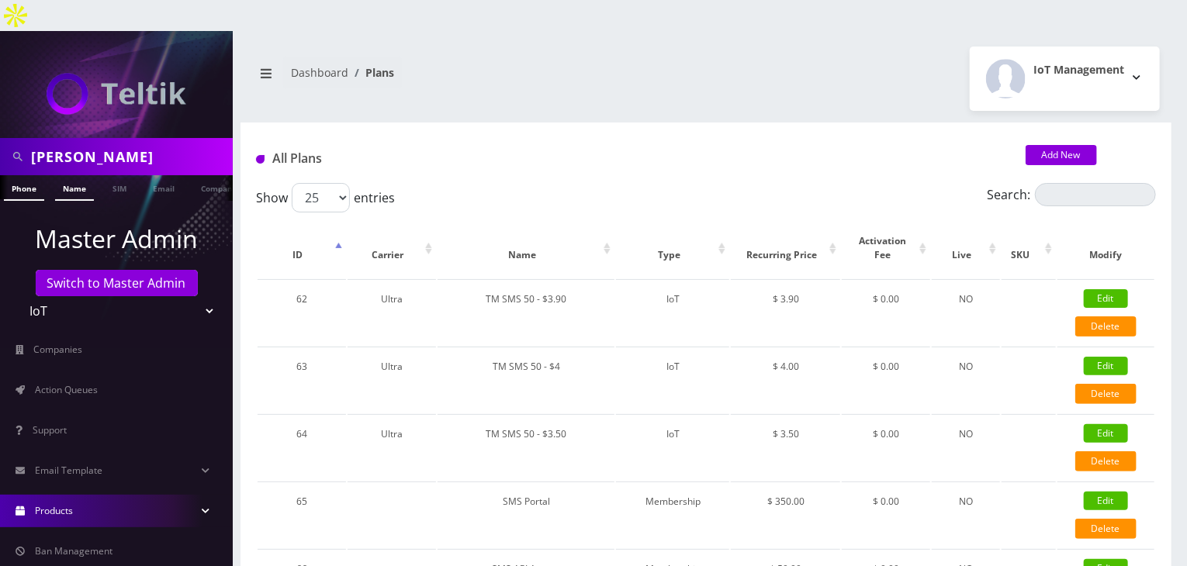
click at [55, 175] on link "Name" at bounding box center [74, 188] width 39 height 26
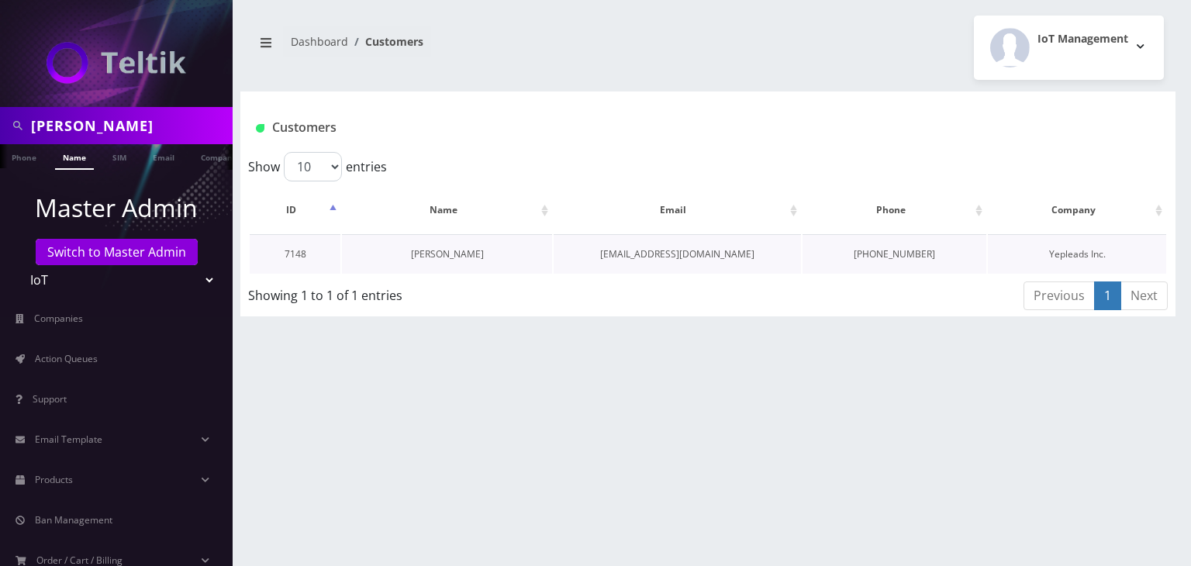
click at [479, 257] on link "[PERSON_NAME]" at bounding box center [447, 253] width 73 height 13
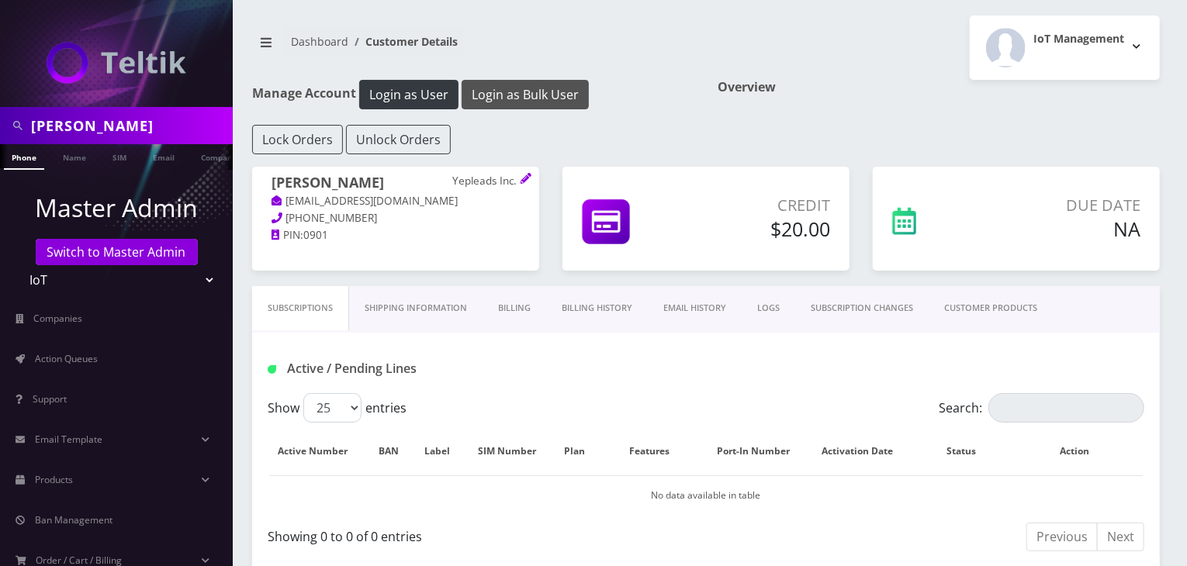
click at [534, 99] on button "Login as Bulk User" at bounding box center [524, 94] width 127 height 29
